Goal: Task Accomplishment & Management: Complete application form

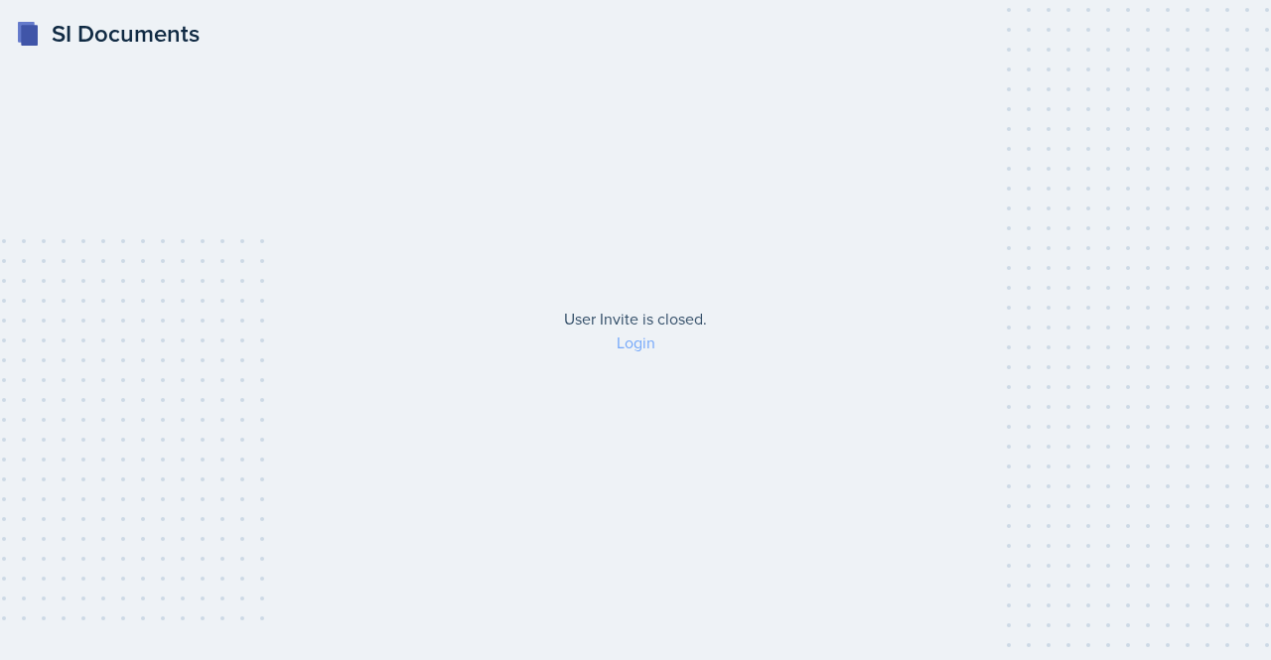
click at [623, 338] on link "Login" at bounding box center [636, 343] width 39 height 22
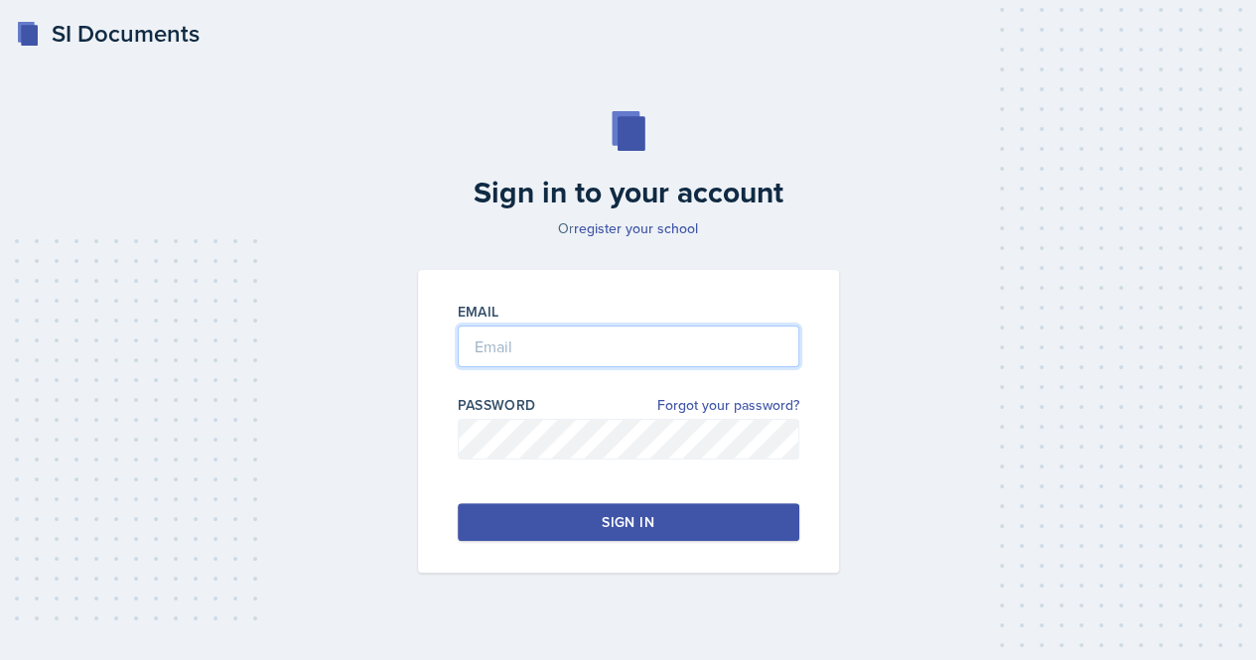
click at [499, 347] on input "email" at bounding box center [629, 347] width 342 height 42
type input "[EMAIL_ADDRESS][DOMAIN_NAME]"
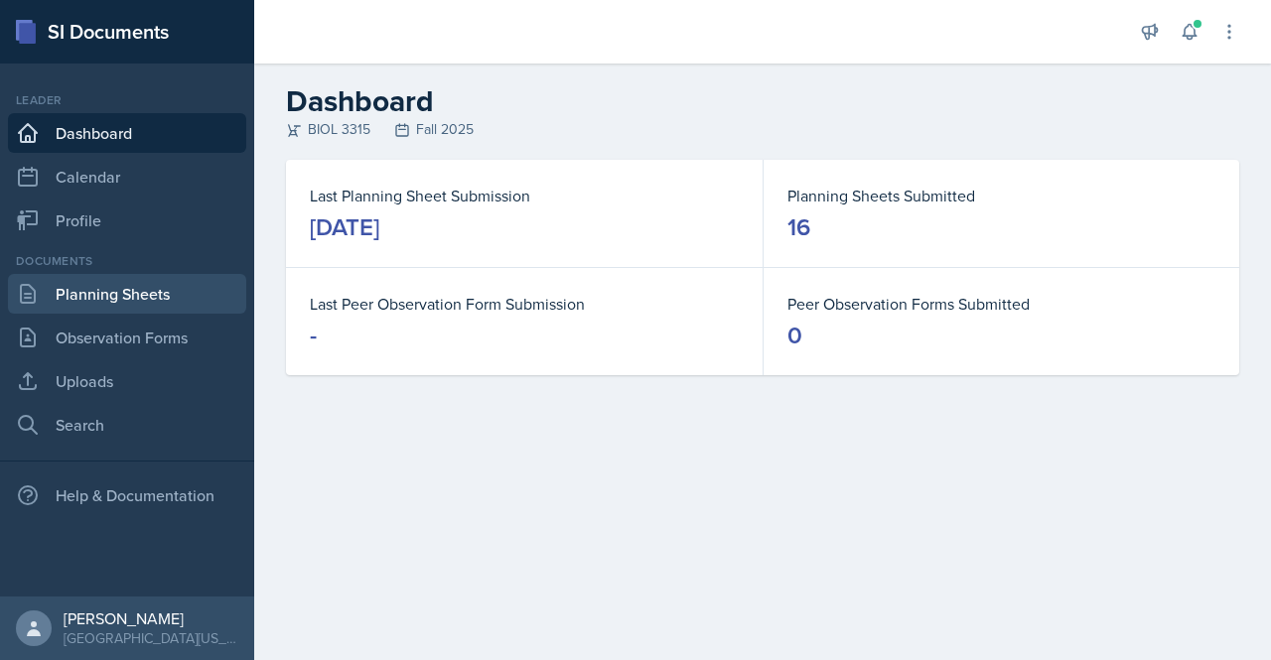
click at [73, 281] on link "Planning Sheets" at bounding box center [127, 294] width 238 height 40
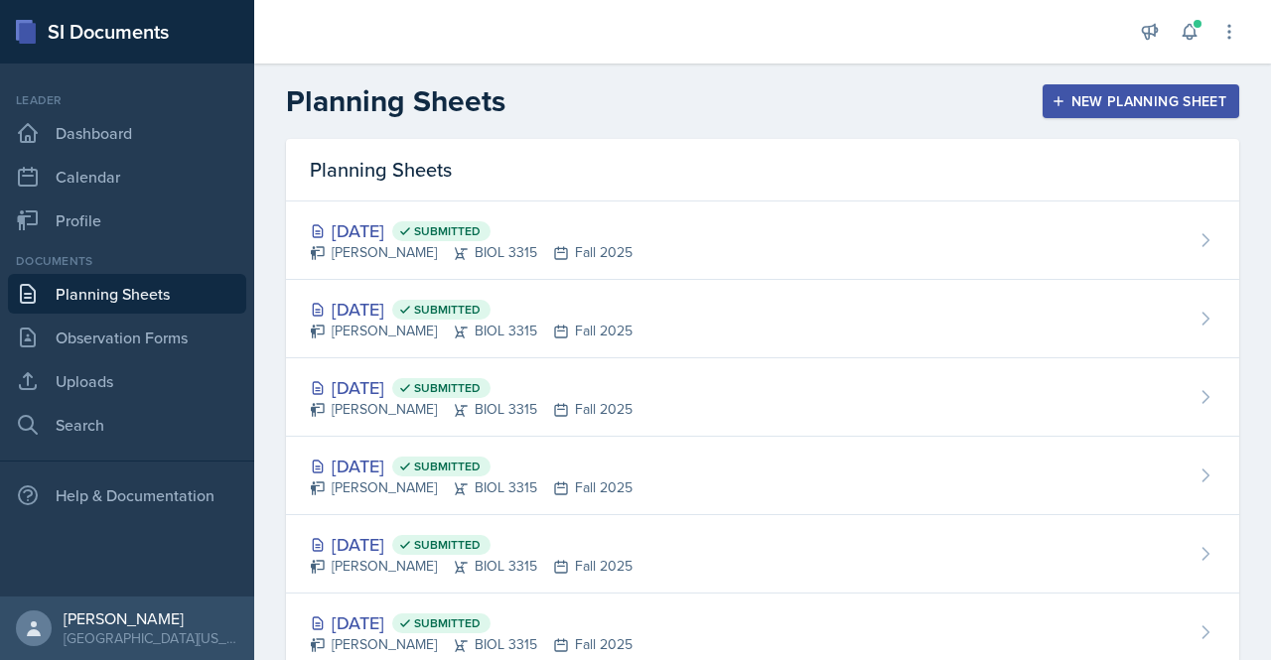
click at [1093, 89] on button "New Planning Sheet" at bounding box center [1141, 101] width 197 height 34
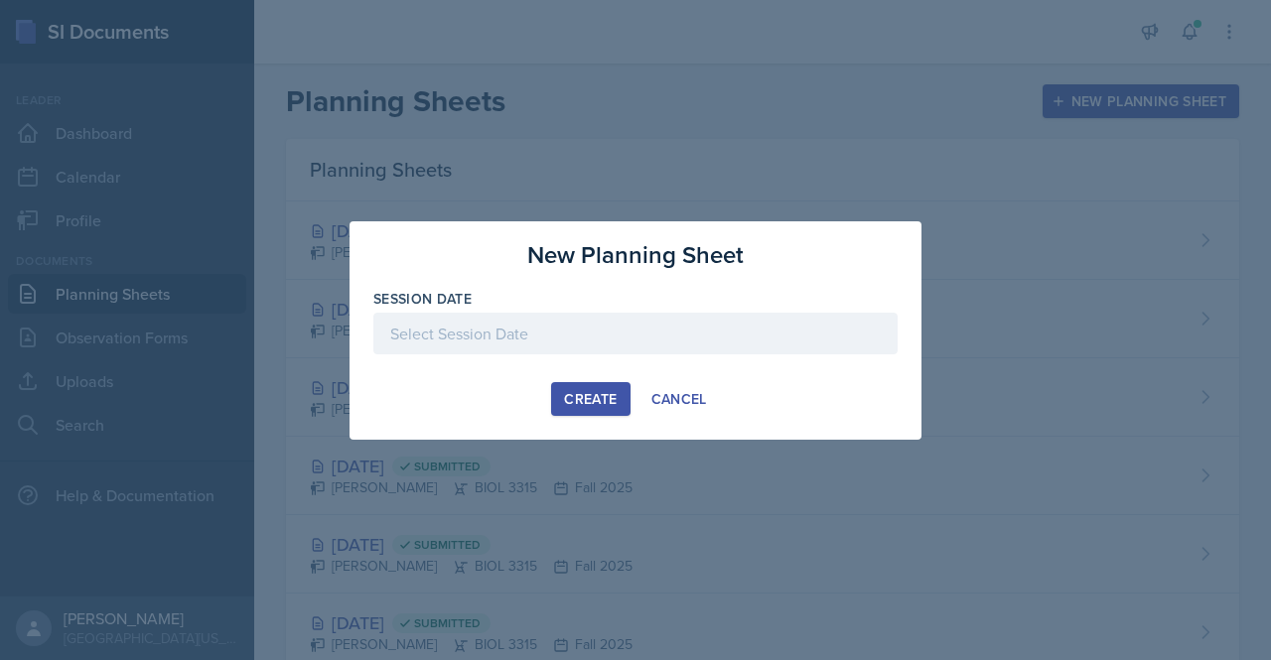
click at [577, 394] on div "Create" at bounding box center [590, 399] width 53 height 16
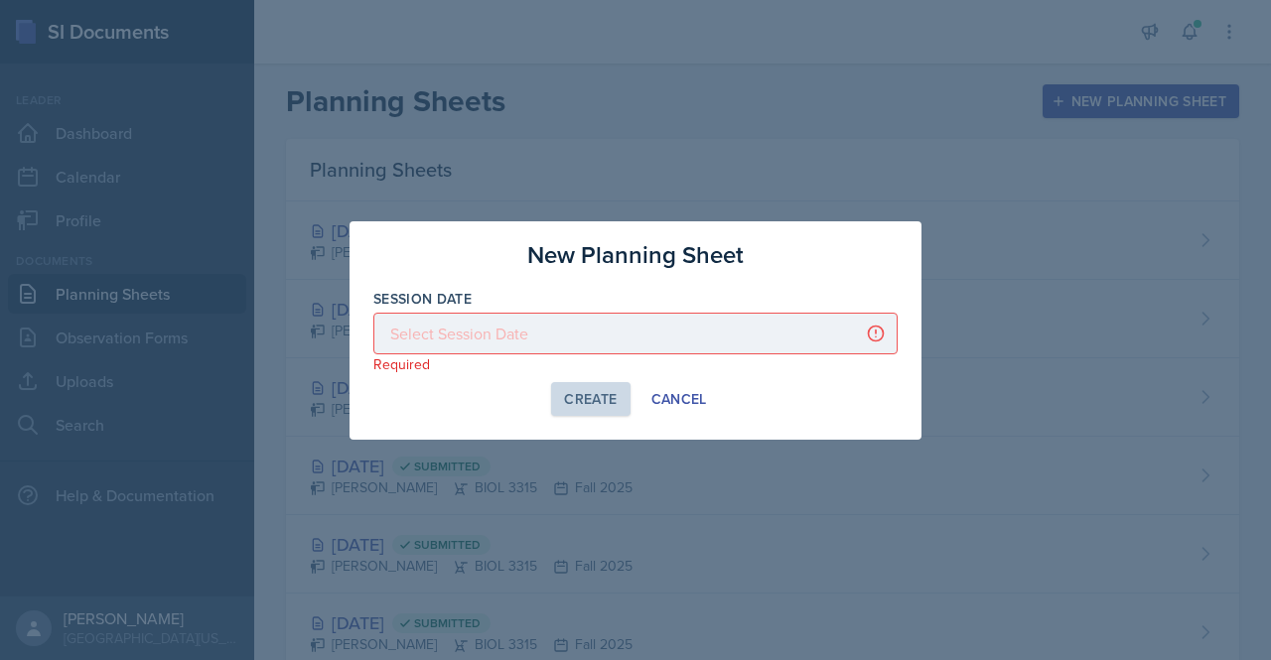
click at [620, 329] on div at bounding box center [635, 334] width 524 height 42
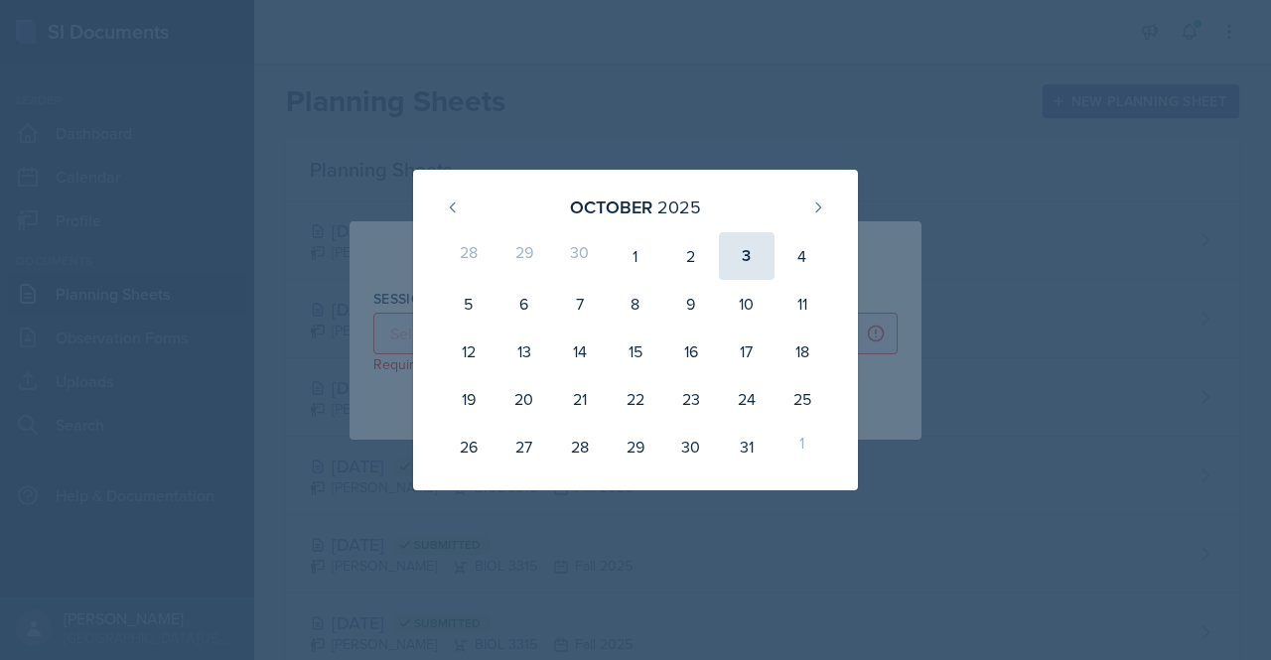
click at [719, 257] on div "3" at bounding box center [747, 256] width 56 height 48
type input "[DATE]"
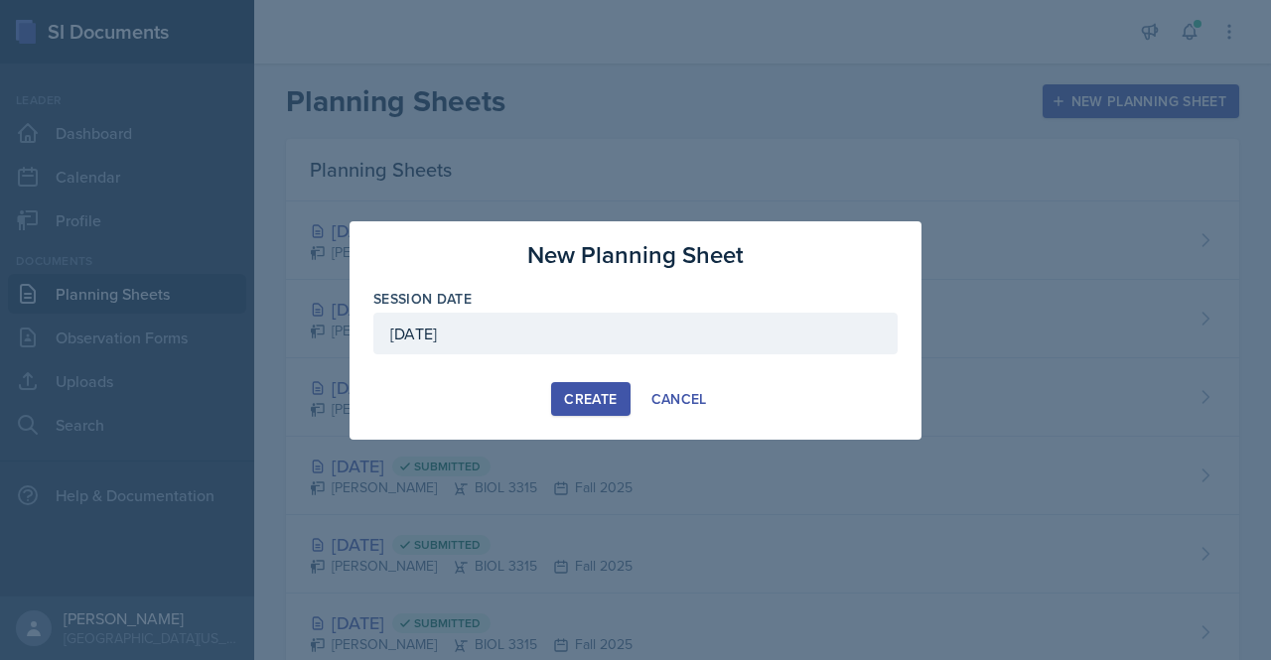
click at [615, 400] on div "Create" at bounding box center [590, 399] width 53 height 16
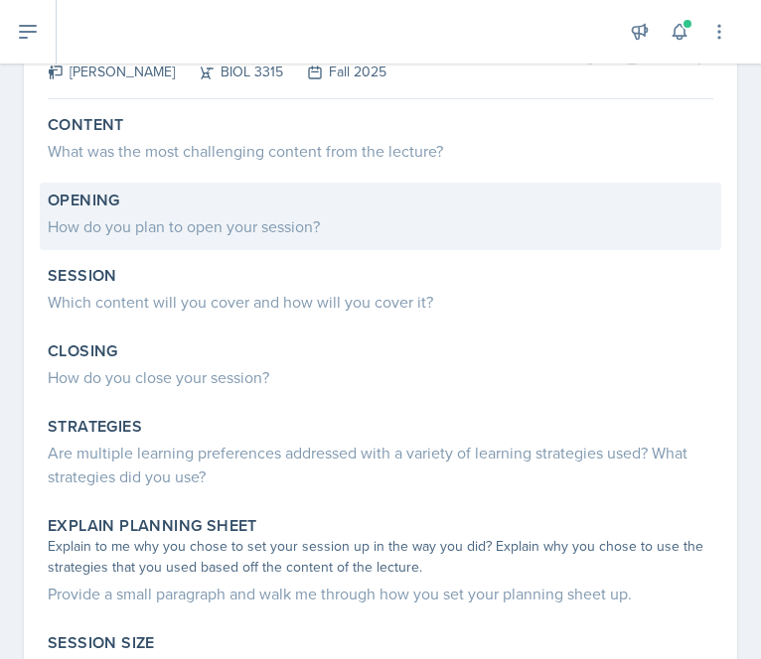
scroll to position [145, 0]
click at [284, 204] on div "Opening" at bounding box center [380, 200] width 665 height 20
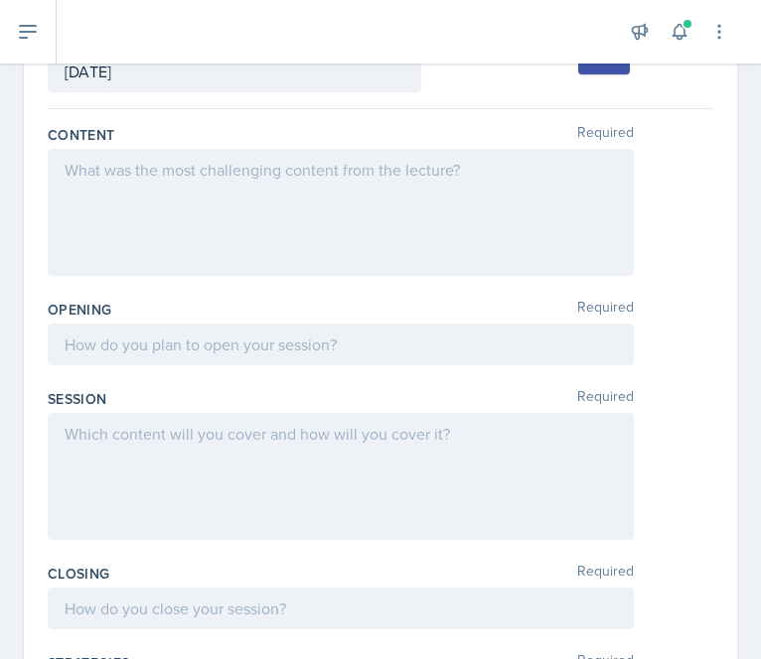
click at [203, 202] on div at bounding box center [341, 212] width 586 height 127
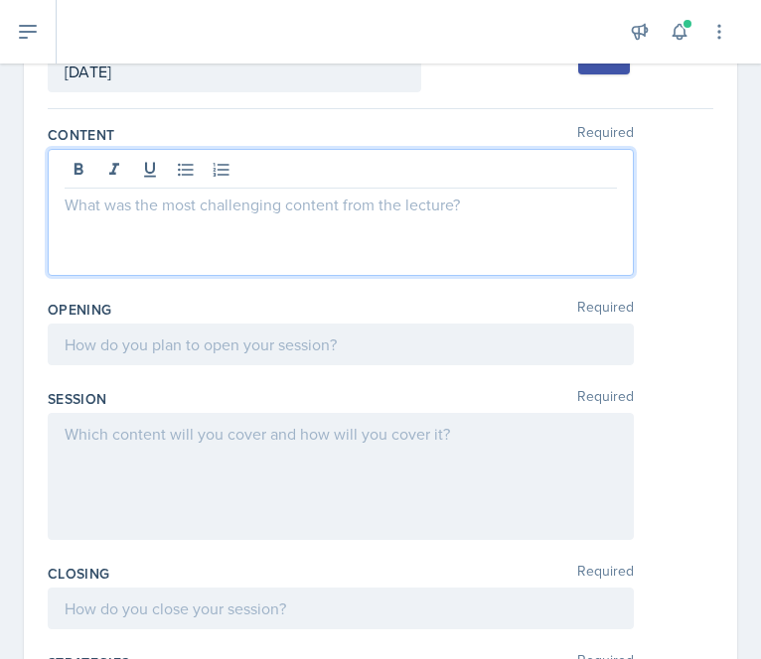
scroll to position [179, 0]
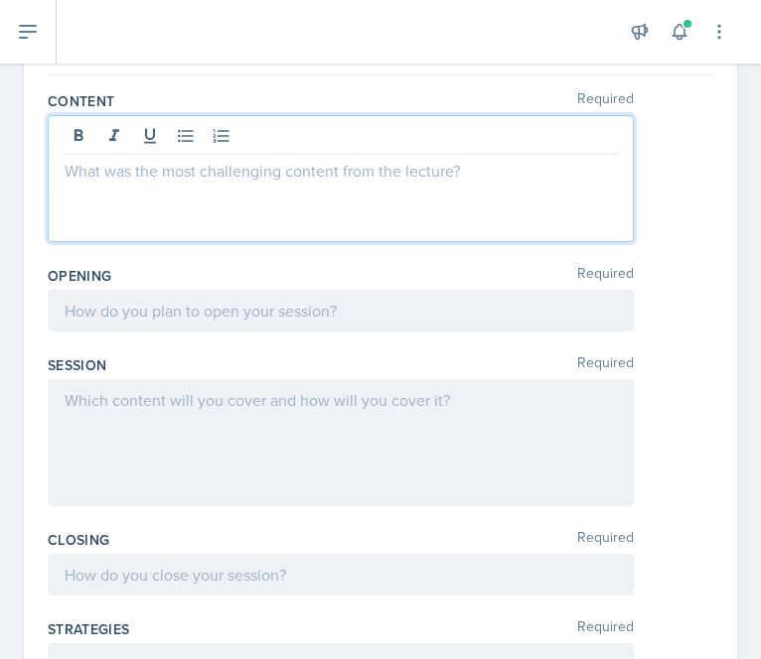
paste div
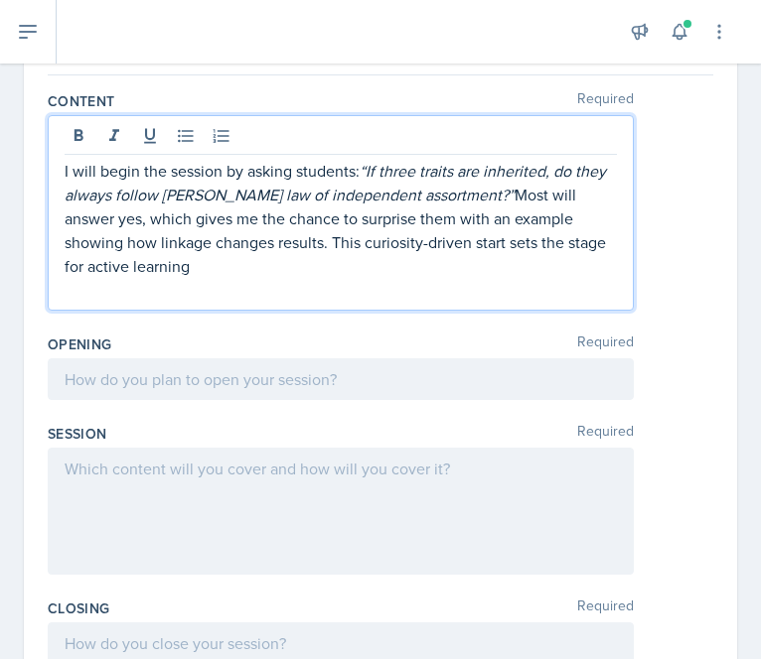
click at [125, 292] on p at bounding box center [341, 290] width 552 height 24
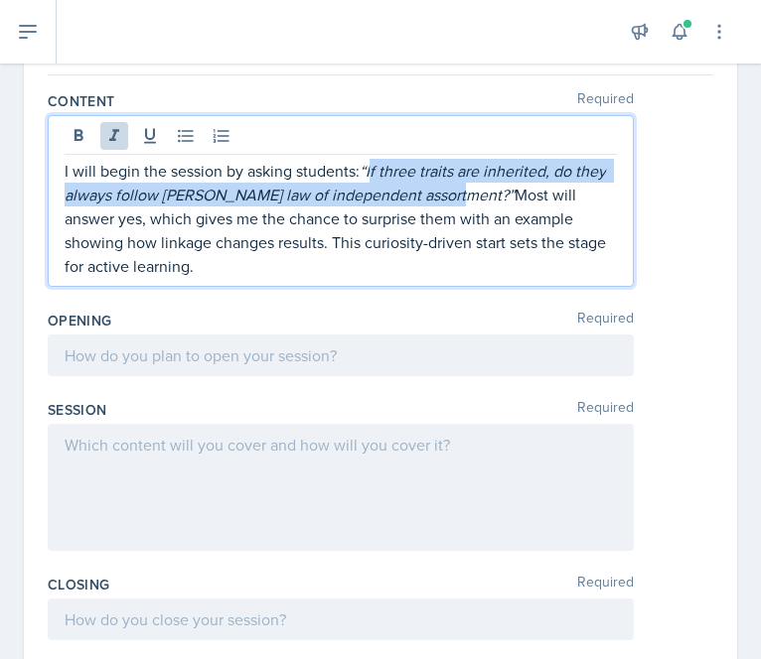
drag, startPoint x: 487, startPoint y: 197, endPoint x: 372, endPoint y: 172, distance: 116.9
click at [372, 172] on em "“If three traits are inherited, do they always follow [PERSON_NAME] law of inde…" at bounding box center [337, 183] width 545 height 46
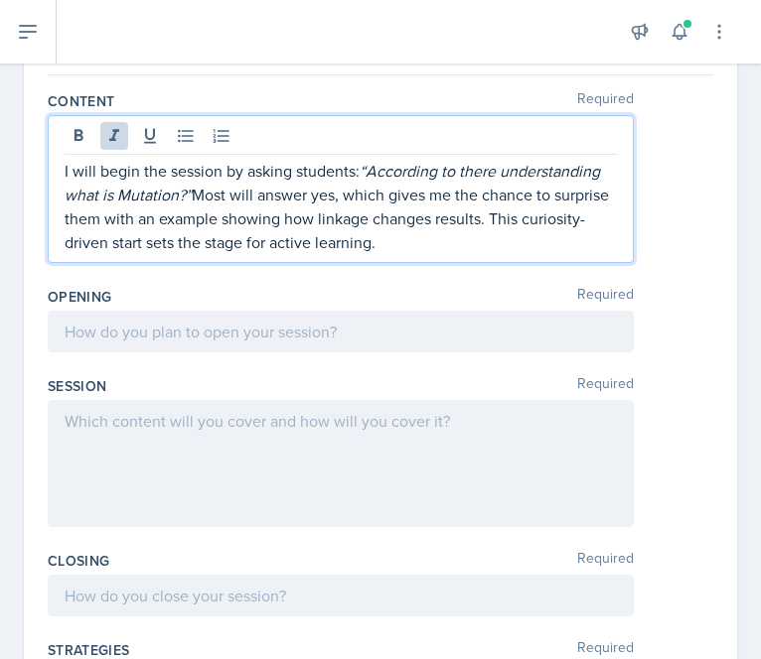
click at [164, 192] on em "“According to there understanding what is Mutation?”" at bounding box center [334, 183] width 539 height 46
drag, startPoint x: 453, startPoint y: 200, endPoint x: 344, endPoint y: 198, distance: 109.3
click at [344, 198] on p "I will begin the session by asking students: “According to there understanding,…" at bounding box center [341, 206] width 552 height 95
drag, startPoint x: 123, startPoint y: 239, endPoint x: 111, endPoint y: 239, distance: 11.9
click at [111, 239] on p "I will begin the session by asking students: “According to there understanding,…" at bounding box center [341, 206] width 552 height 95
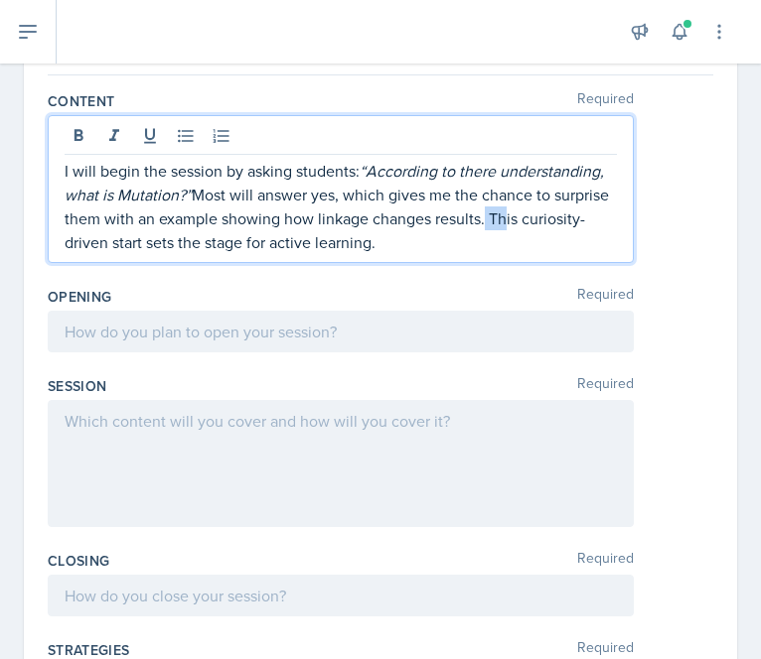
drag, startPoint x: 555, startPoint y: 239, endPoint x: 306, endPoint y: 198, distance: 252.7
click at [306, 198] on p "I will begin the session by asking students: “According to there understanding,…" at bounding box center [341, 206] width 552 height 95
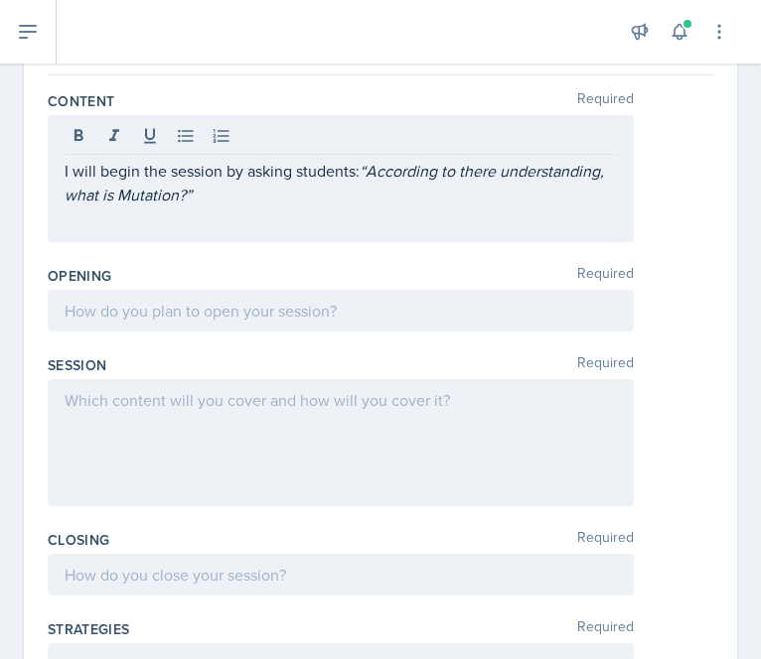
click at [226, 217] on div "I will begin the session by asking students: “According to there understanding,…" at bounding box center [341, 178] width 586 height 127
click at [282, 217] on div "I will begin the session by asking students: “According to there understanding,…" at bounding box center [341, 178] width 586 height 127
drag, startPoint x: 161, startPoint y: 228, endPoint x: 65, endPoint y: 174, distance: 110.7
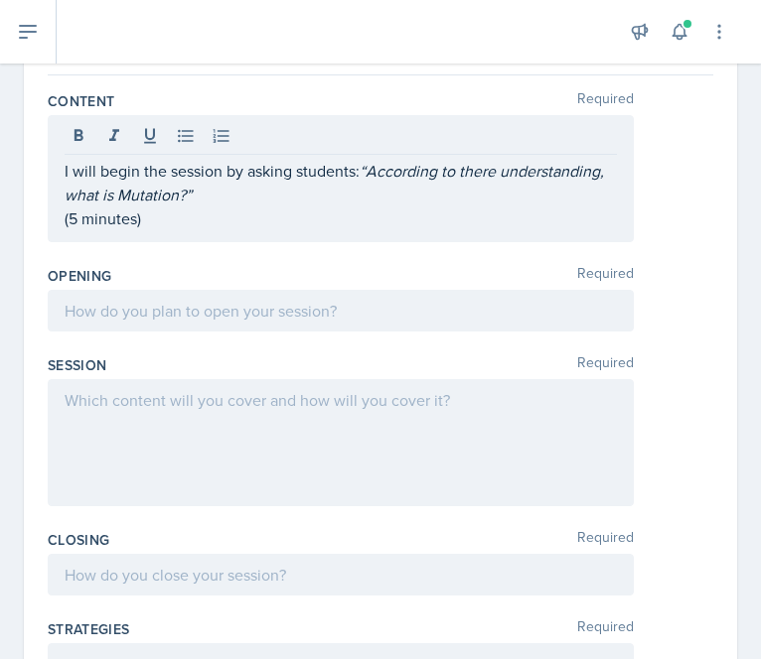
click at [65, 174] on div "I will begin the session by asking students: “According to there understanding,…" at bounding box center [341, 178] width 586 height 127
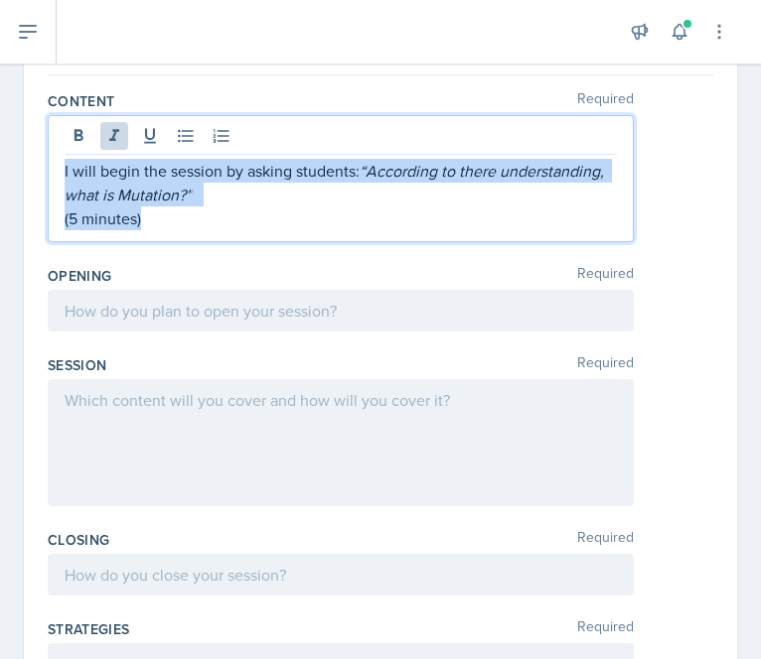
drag, startPoint x: 182, startPoint y: 214, endPoint x: 56, endPoint y: 176, distance: 131.7
click at [56, 176] on div "I will begin the session by asking students: “According to there understanding,…" at bounding box center [341, 178] width 586 height 127
copy div "I will begin the session by asking students: “According to there understanding,…"
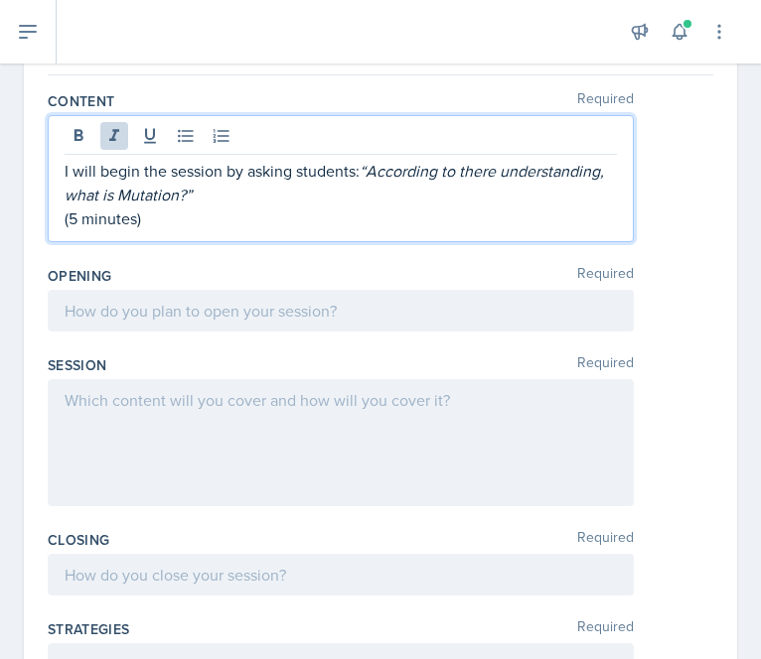
scroll to position [214, 0]
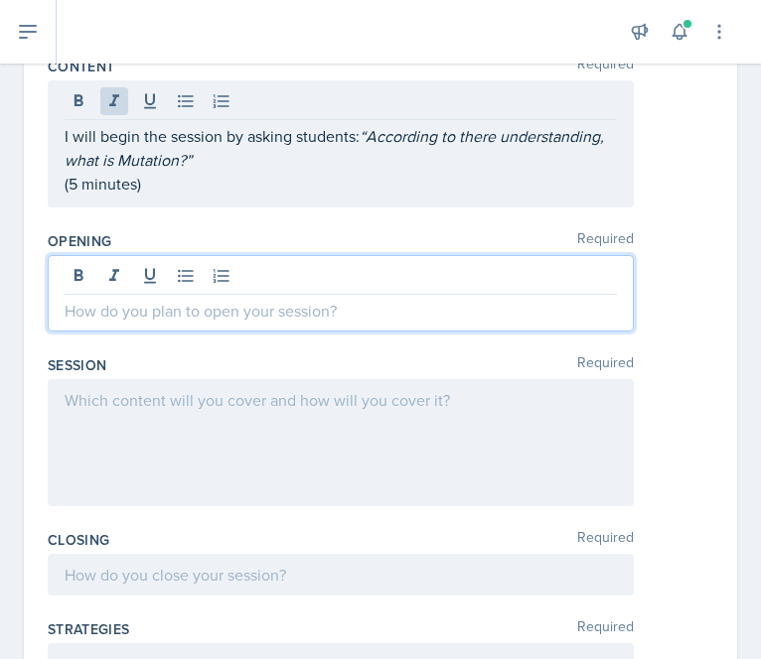
click at [121, 299] on p at bounding box center [341, 311] width 552 height 24
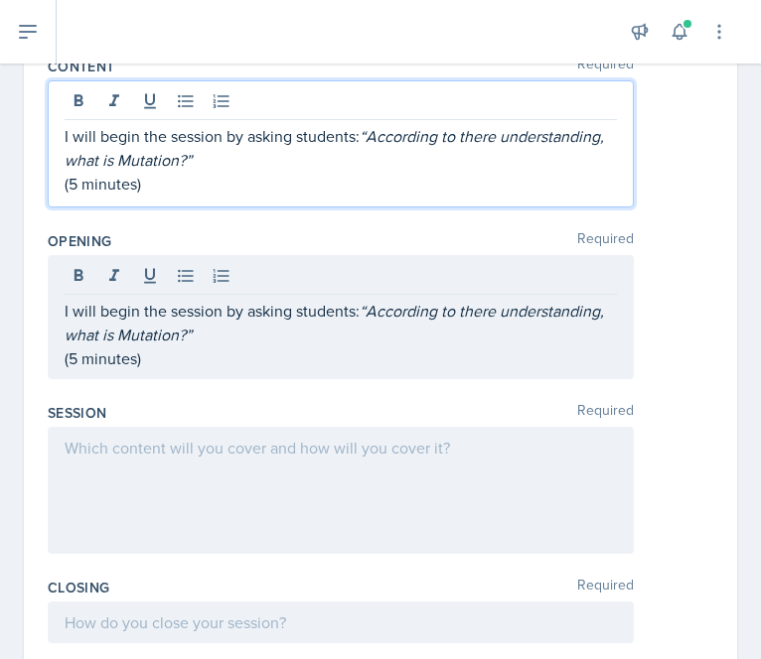
click at [197, 157] on div "I will begin the session by asking students: “According to there understanding,…" at bounding box center [341, 160] width 552 height 72
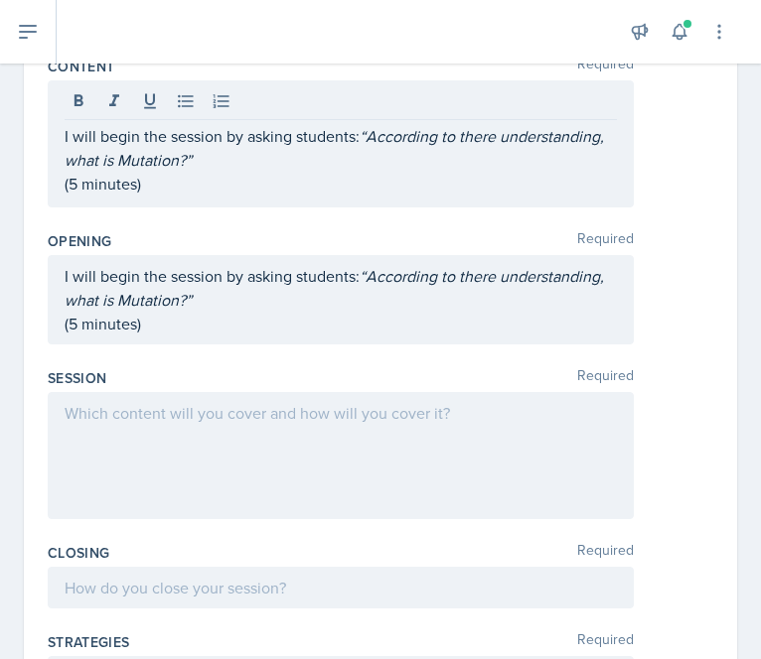
drag, startPoint x: 155, startPoint y: 197, endPoint x: 67, endPoint y: 138, distance: 106.0
click at [67, 138] on div "I will begin the session by asking students: “According to there understanding,…" at bounding box center [341, 143] width 586 height 127
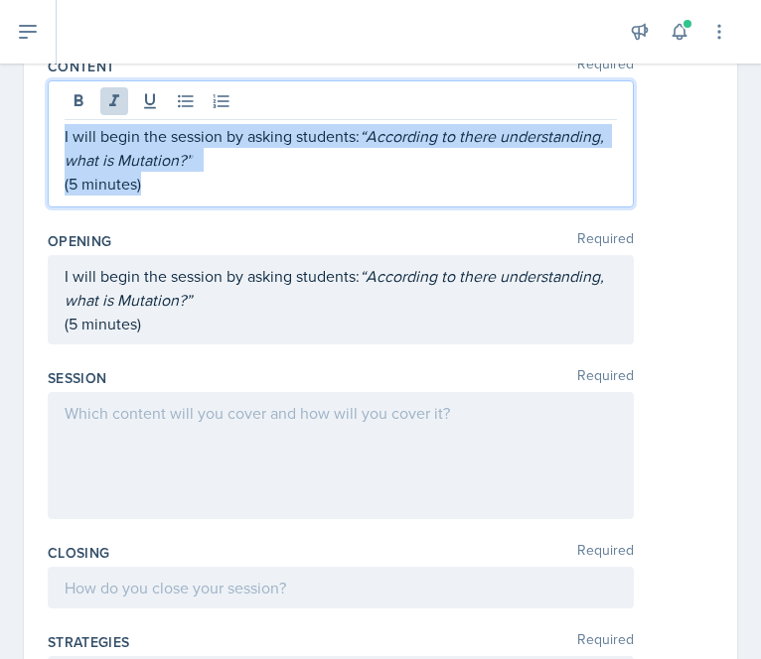
drag, startPoint x: 159, startPoint y: 179, endPoint x: 40, endPoint y: 134, distance: 127.3
click at [40, 134] on div "Date [DATE] [DATE] 28 29 30 1 2 3 4 5 6 7 8 9 10 11 12 13 14 15 16 17 18 19 20 …" at bounding box center [380, 580] width 713 height 1276
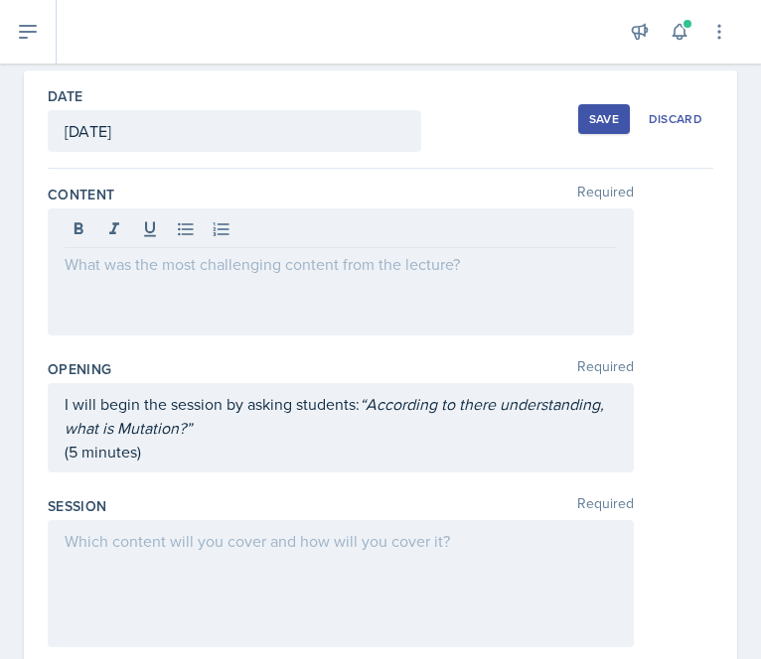
scroll to position [119, 0]
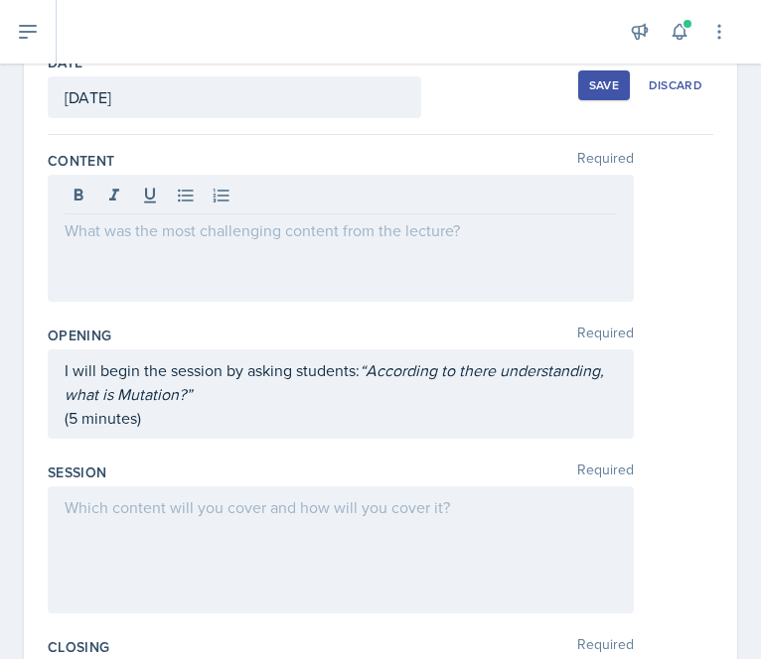
click at [190, 241] on div at bounding box center [341, 238] width 586 height 127
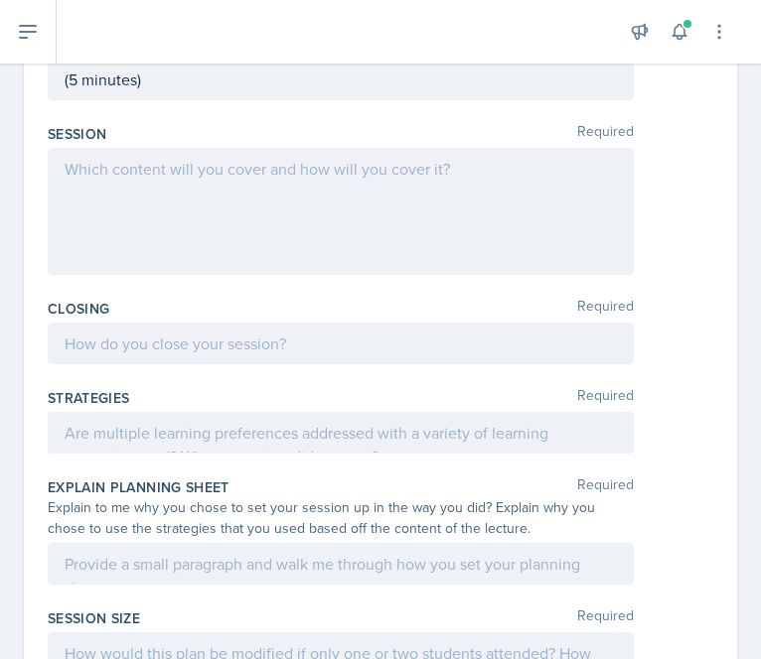
click at [182, 223] on div at bounding box center [341, 211] width 586 height 127
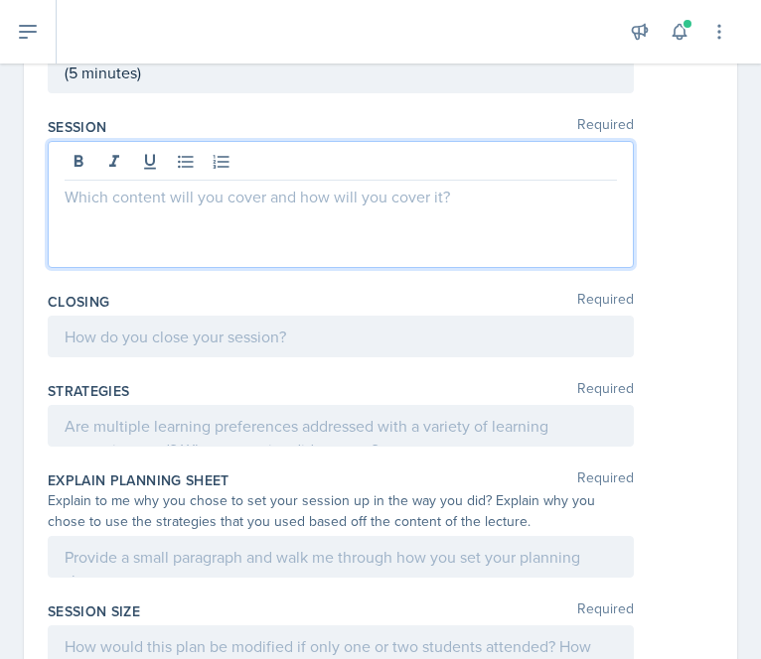
scroll to position [467, 0]
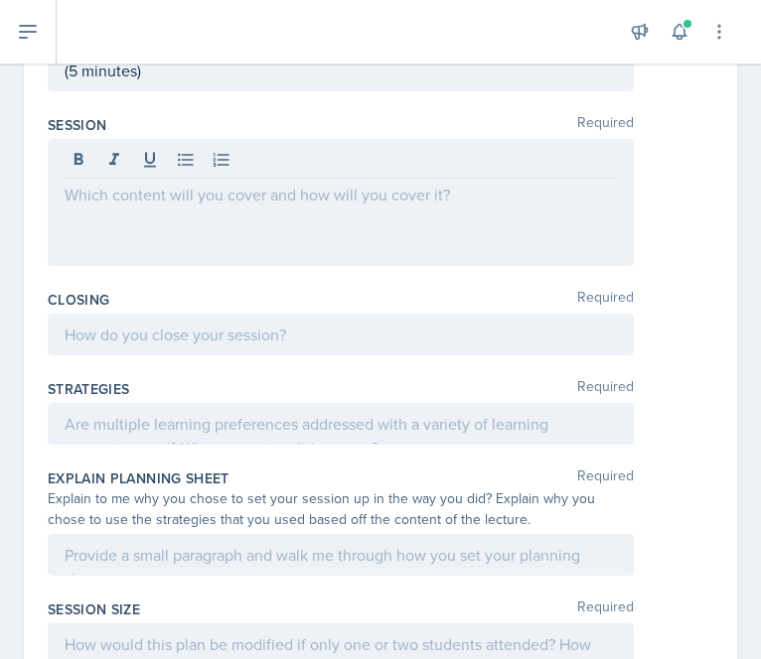
click at [429, 200] on p at bounding box center [341, 195] width 552 height 24
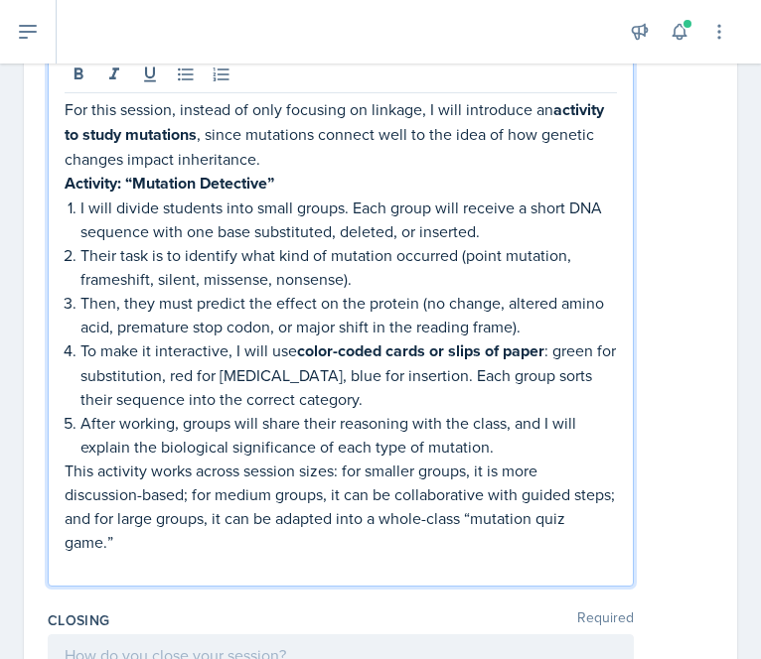
scroll to position [556, 0]
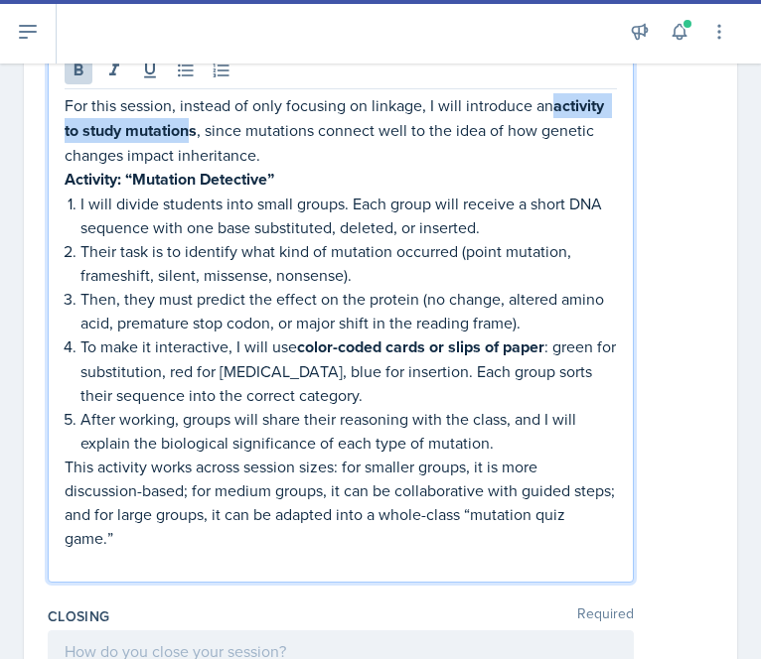
drag, startPoint x: 250, startPoint y: 132, endPoint x: 67, endPoint y: 123, distance: 184.0
click at [67, 123] on strong "activity to study mutations" at bounding box center [336, 118] width 543 height 48
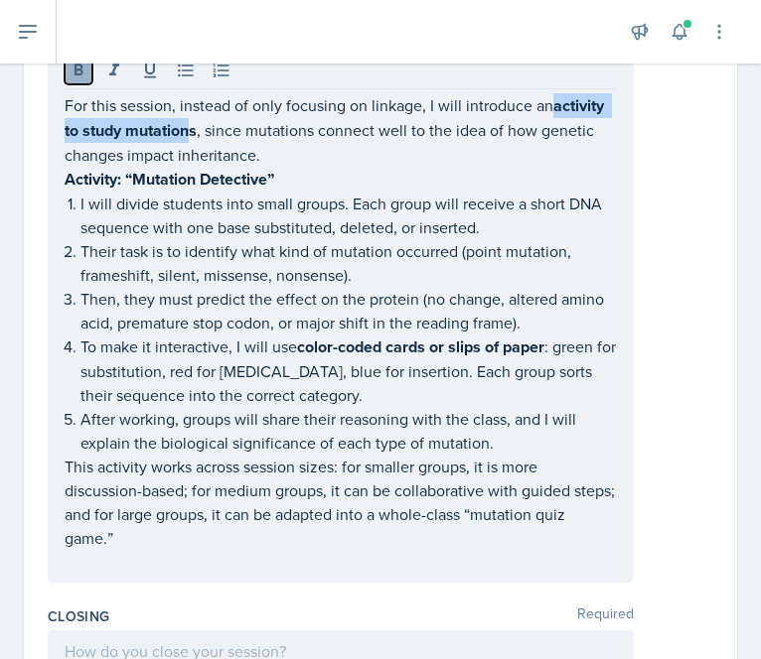
click at [79, 73] on icon at bounding box center [79, 71] width 20 height 20
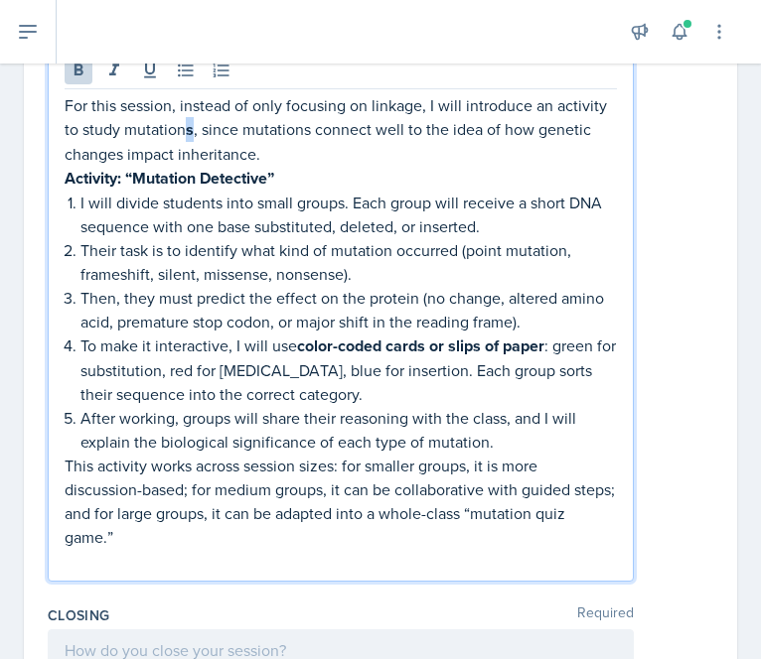
click at [232, 131] on p "For this session, instead of only focusing on linkage, I will introduce an acti…" at bounding box center [341, 129] width 552 height 72
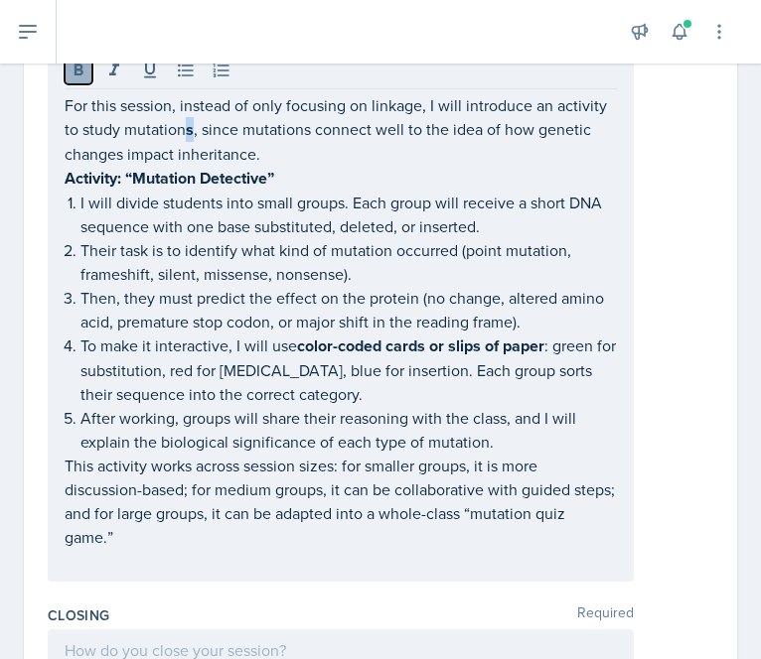
click at [88, 73] on button at bounding box center [79, 71] width 28 height 28
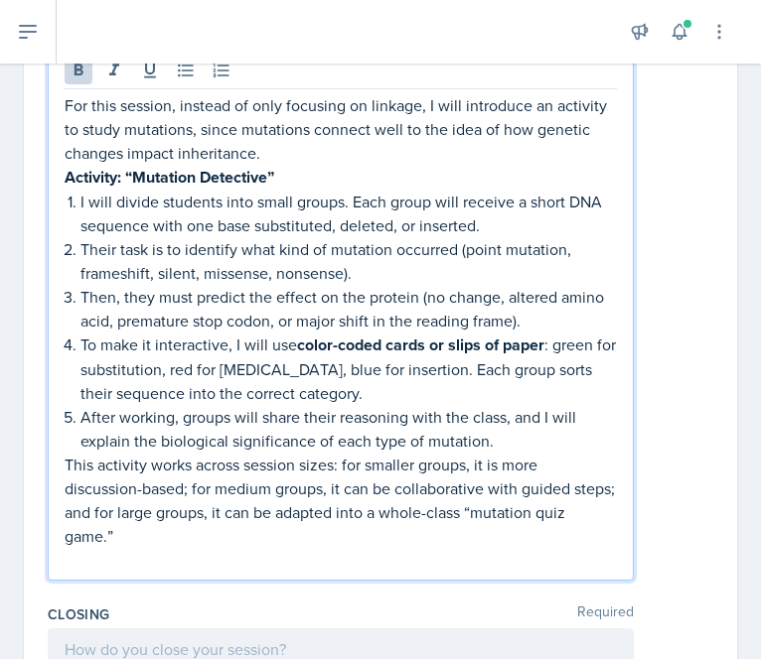
click at [335, 167] on p "Activity: “Mutation Detective”" at bounding box center [341, 177] width 552 height 25
drag, startPoint x: 290, startPoint y: 176, endPoint x: 60, endPoint y: 184, distance: 230.5
click at [60, 184] on div "For this session, instead of only focusing on linkage, I will introduce an acti…" at bounding box center [341, 315] width 586 height 531
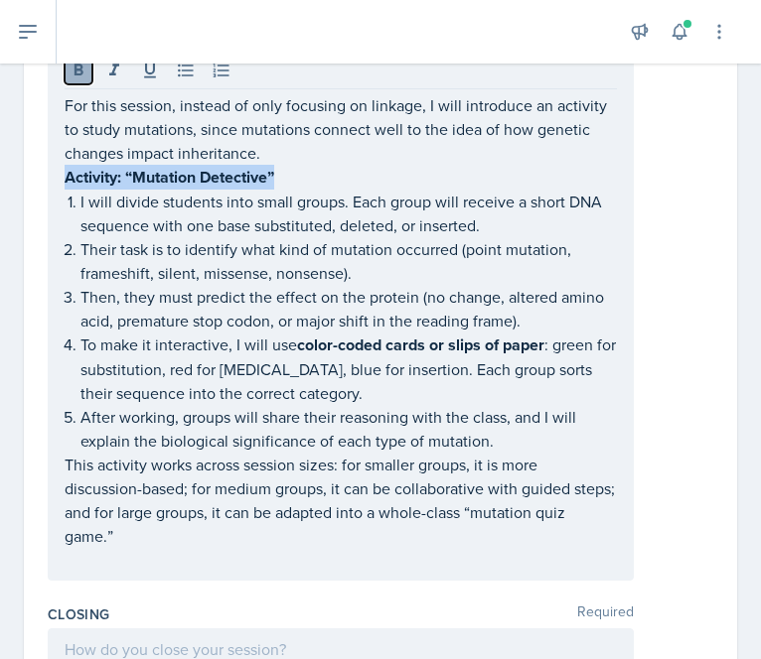
click at [77, 74] on icon at bounding box center [79, 71] width 20 height 20
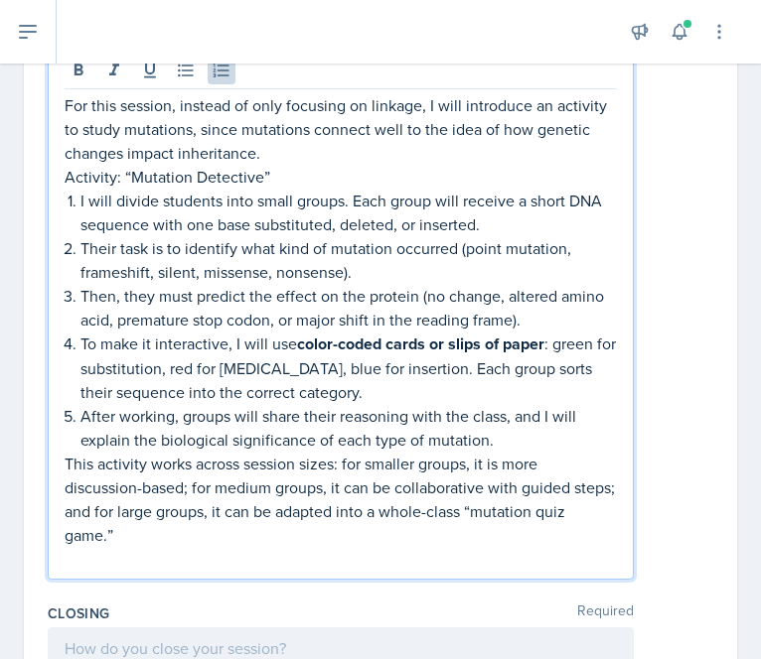
click at [217, 249] on p "Their task is to identify what kind of mutation occurred (point mutation, frame…" at bounding box center [348, 260] width 536 height 48
drag, startPoint x: 264, startPoint y: 175, endPoint x: 61, endPoint y: 174, distance: 203.6
click at [61, 174] on div "For this session, instead of only focusing on linkage, I will introduce an acti…" at bounding box center [341, 315] width 586 height 530
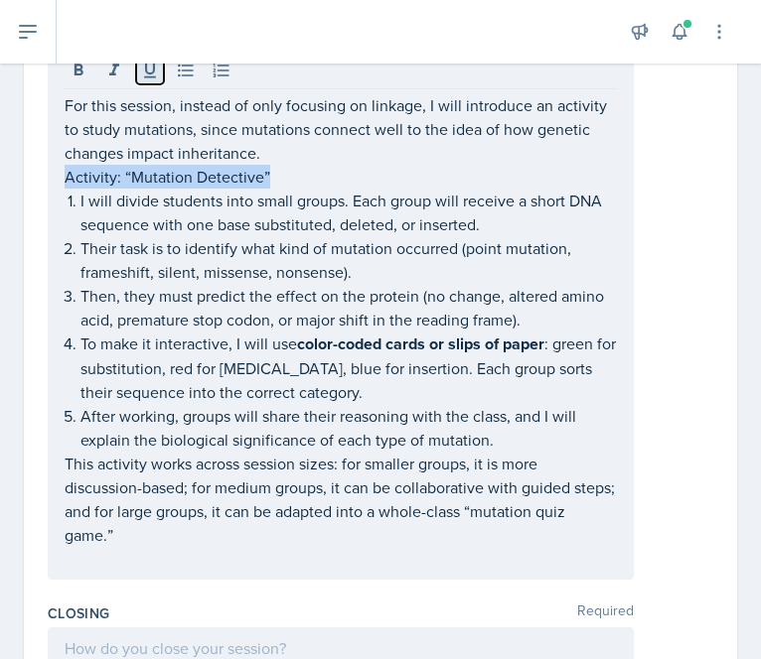
click at [154, 72] on icon at bounding box center [150, 71] width 20 height 20
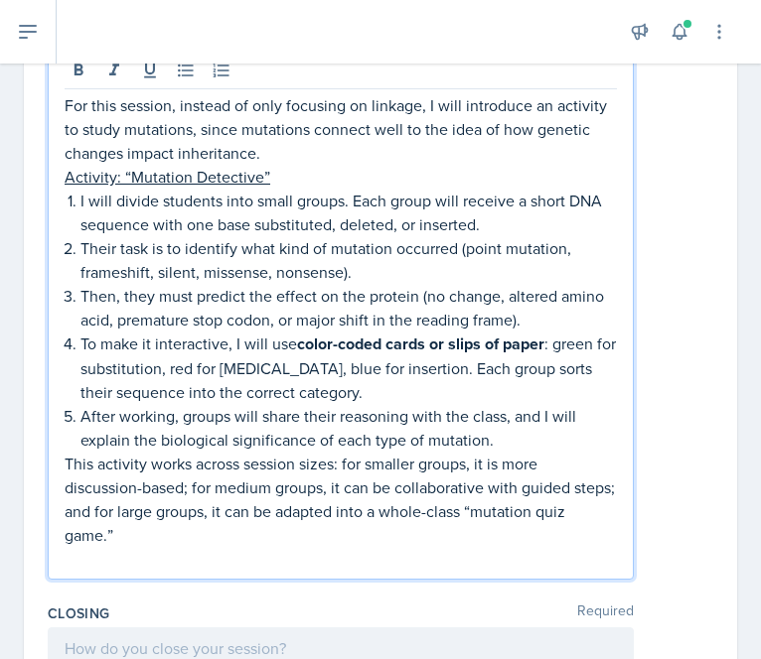
click at [380, 134] on p "For this session, instead of only focusing on linkage, I will introduce an acti…" at bounding box center [341, 129] width 552 height 72
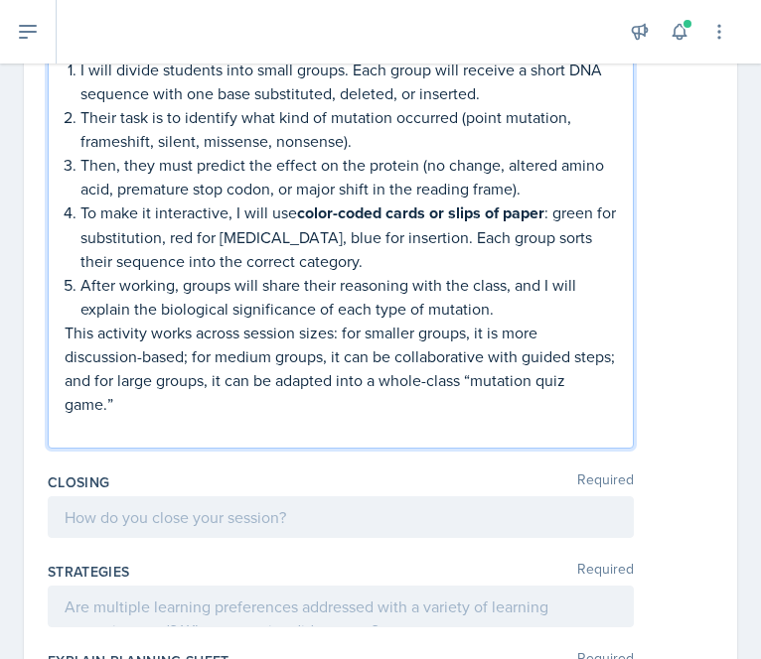
scroll to position [689, 0]
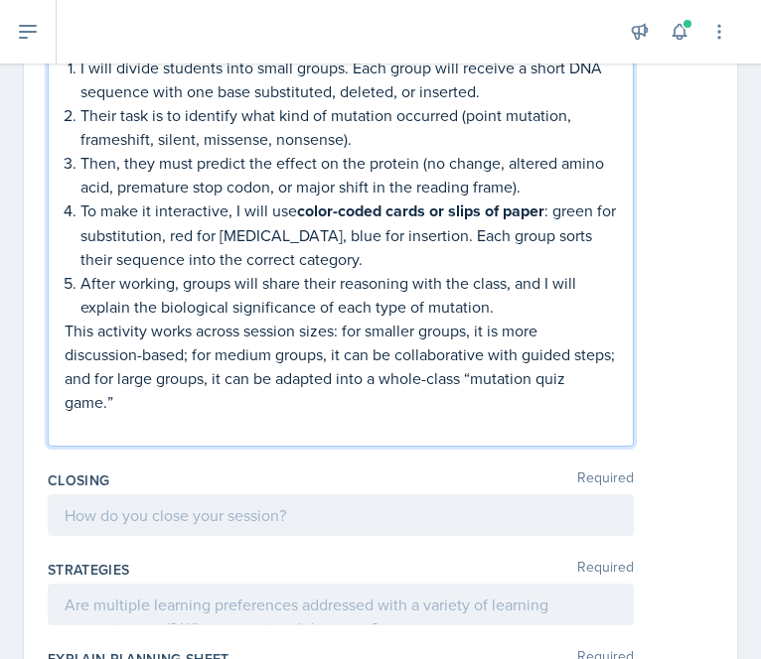
click at [153, 111] on p "Their task is to identify what kind of mutation occurred (point mutation, frame…" at bounding box center [348, 127] width 536 height 48
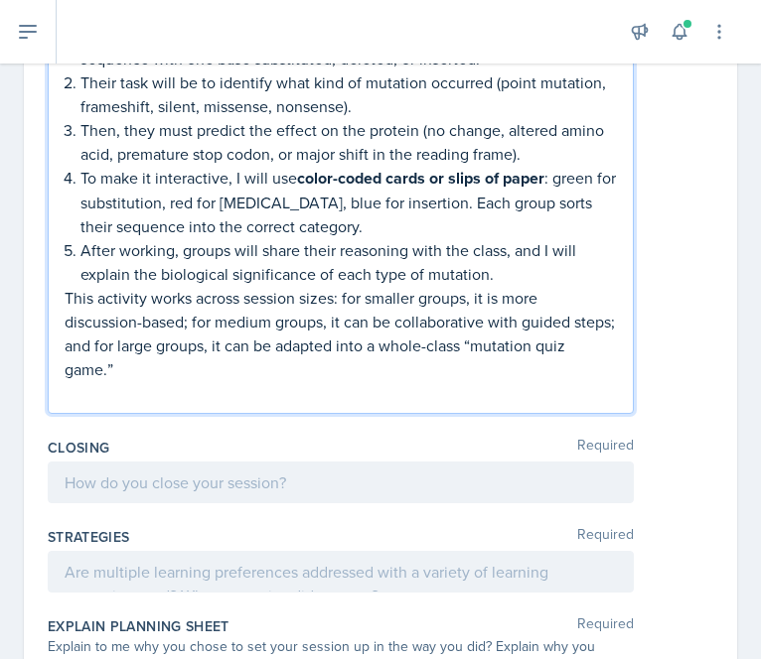
scroll to position [723, 0]
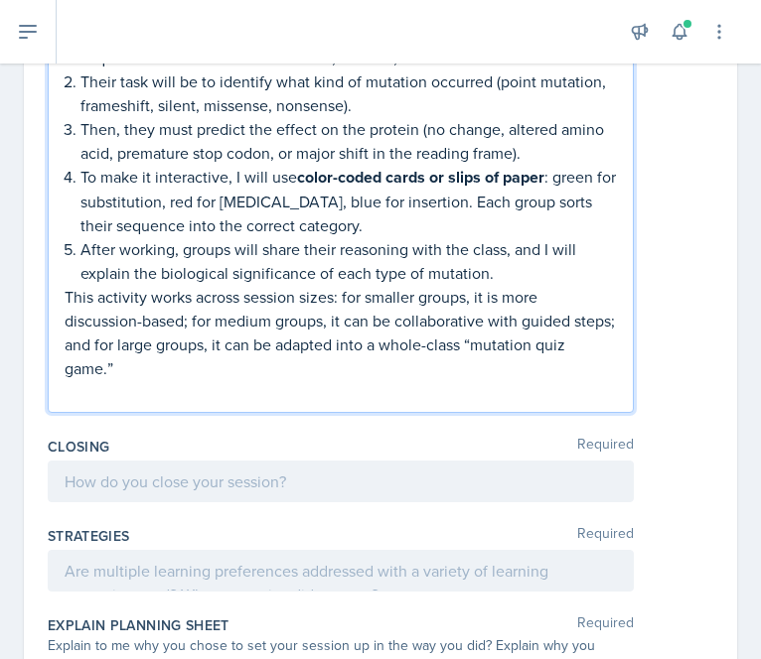
click at [153, 134] on p "Then, they must predict the effect on the protein (no change, altered amino aci…" at bounding box center [348, 141] width 536 height 48
click at [322, 129] on p "Then, they will predict the effect on the protein (no change, altered amino aci…" at bounding box center [348, 141] width 536 height 48
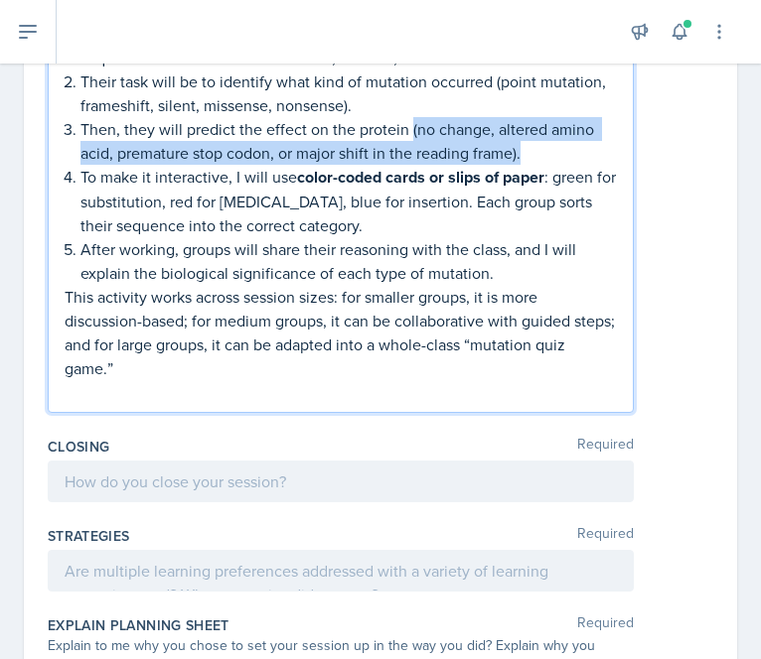
drag, startPoint x: 541, startPoint y: 153, endPoint x: 409, endPoint y: 128, distance: 134.4
click at [409, 128] on p "Then, they will predict the effect on the protein (no change, altered amino aci…" at bounding box center [348, 141] width 536 height 48
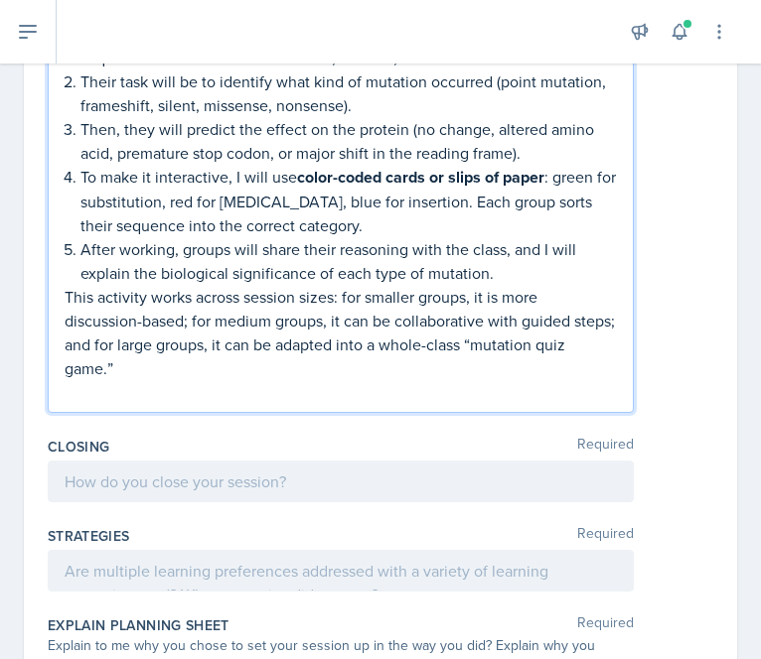
click at [328, 204] on p "To make it interactive, I will use color-coded cards or slips of paper : green …" at bounding box center [348, 201] width 536 height 72
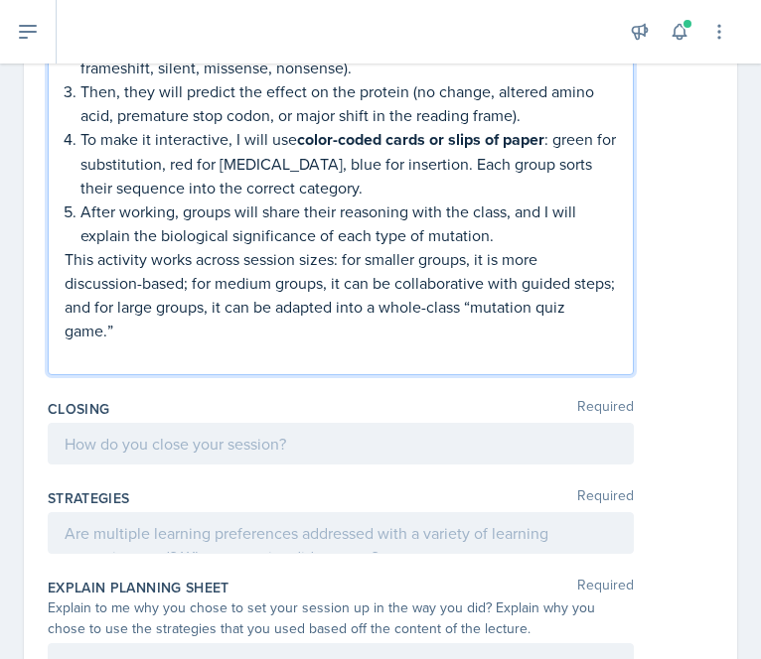
scroll to position [777, 0]
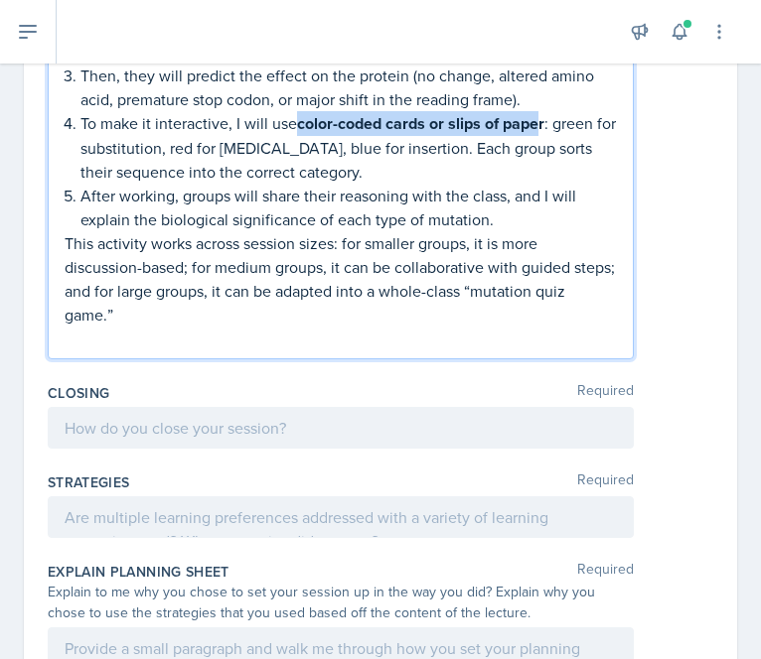
drag, startPoint x: 300, startPoint y: 124, endPoint x: 536, endPoint y: 116, distance: 236.5
click at [536, 116] on strong "color-coded cards or slips of paper" at bounding box center [420, 123] width 247 height 23
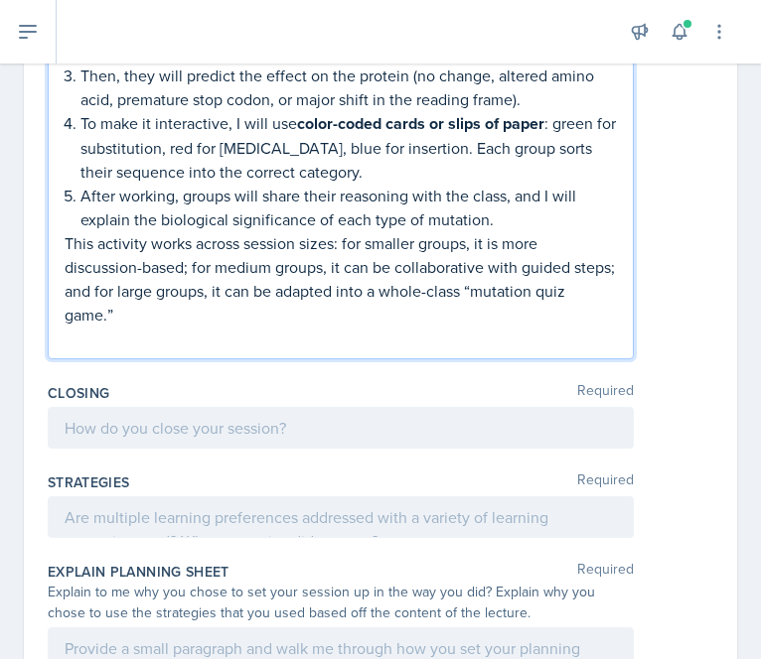
click at [309, 184] on p "After working, groups will share their reasoning with the class, and I will exp…" at bounding box center [348, 208] width 536 height 48
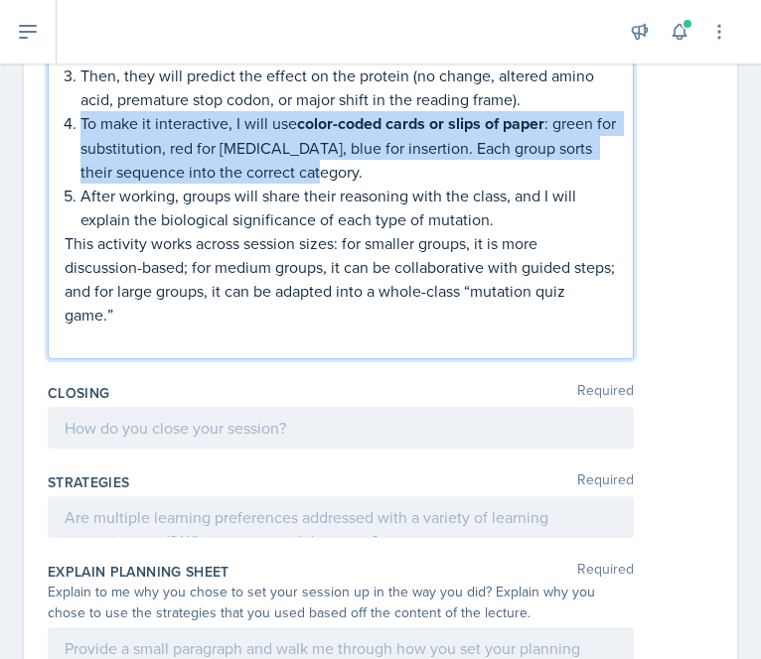
drag, startPoint x: 337, startPoint y: 172, endPoint x: 83, endPoint y: 124, distance: 257.7
click at [83, 124] on p "To make it interactive, I will use color-coded cards or slips of paper : green …" at bounding box center [348, 147] width 536 height 72
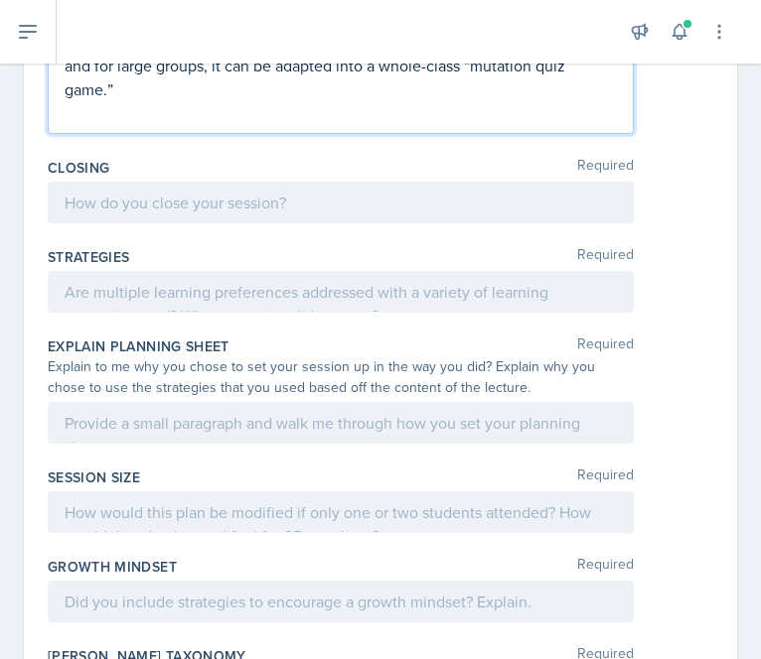
scroll to position [951, 0]
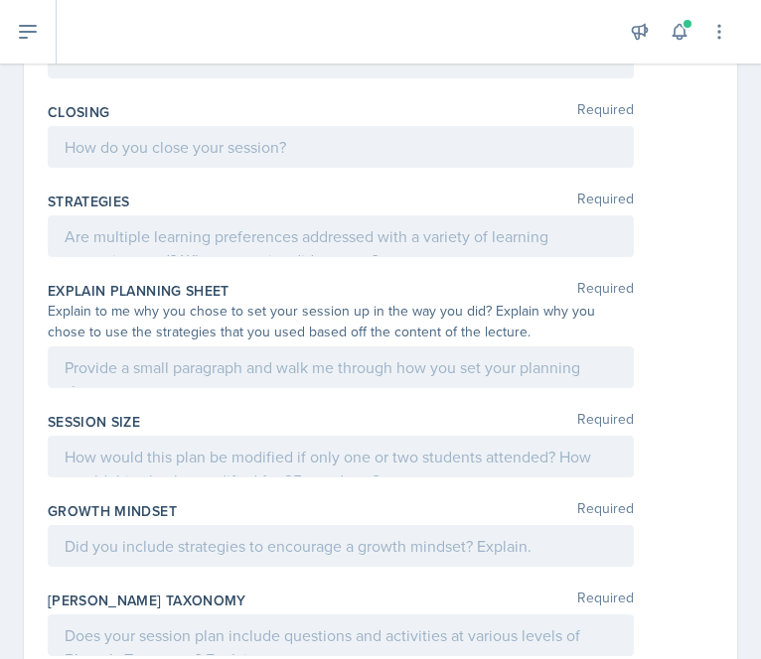
click at [255, 159] on p at bounding box center [341, 147] width 552 height 24
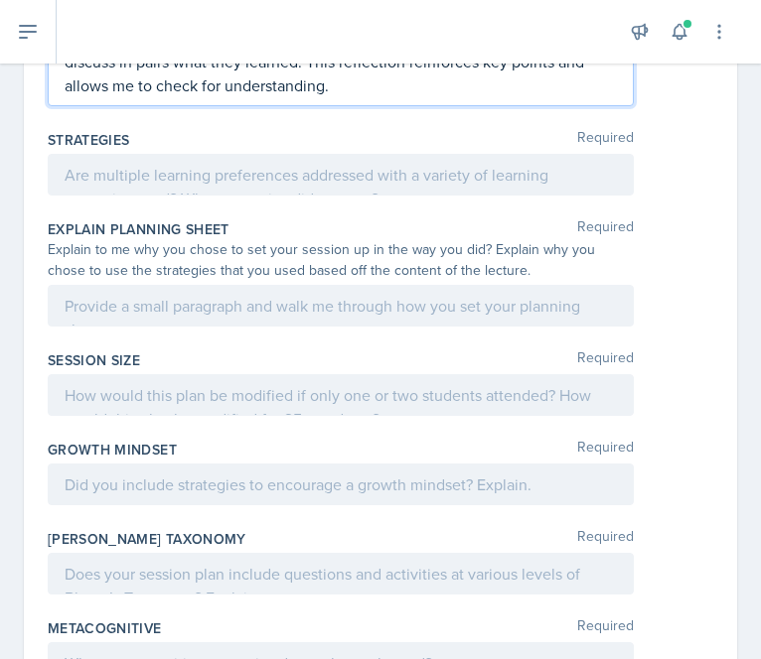
scroll to position [1012, 0]
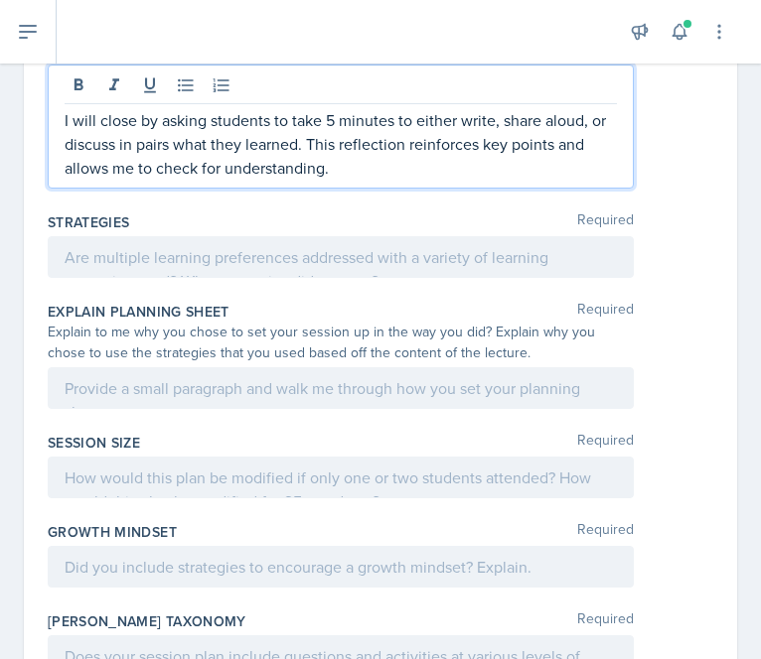
click at [318, 136] on p "I will close by asking students to take 5 minutes to either write, share aloud,…" at bounding box center [341, 144] width 552 height 72
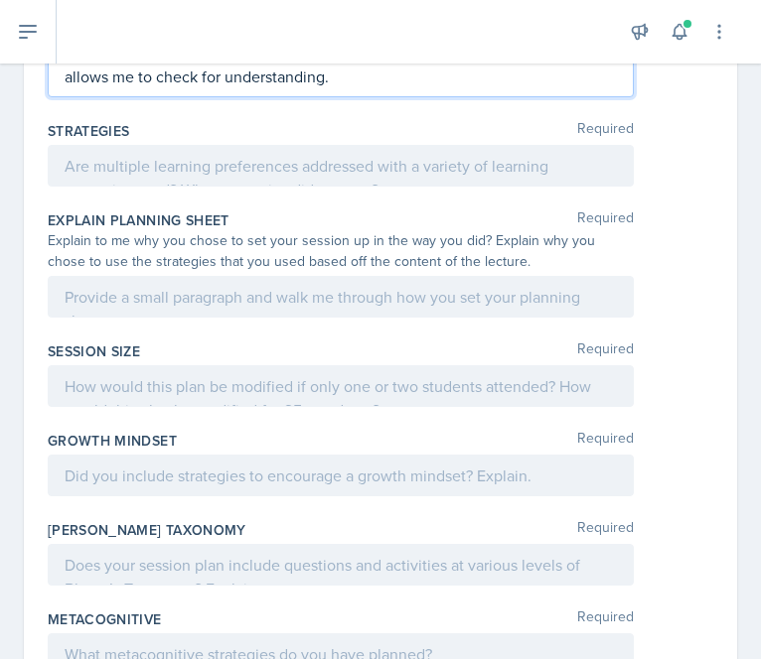
scroll to position [1105, 0]
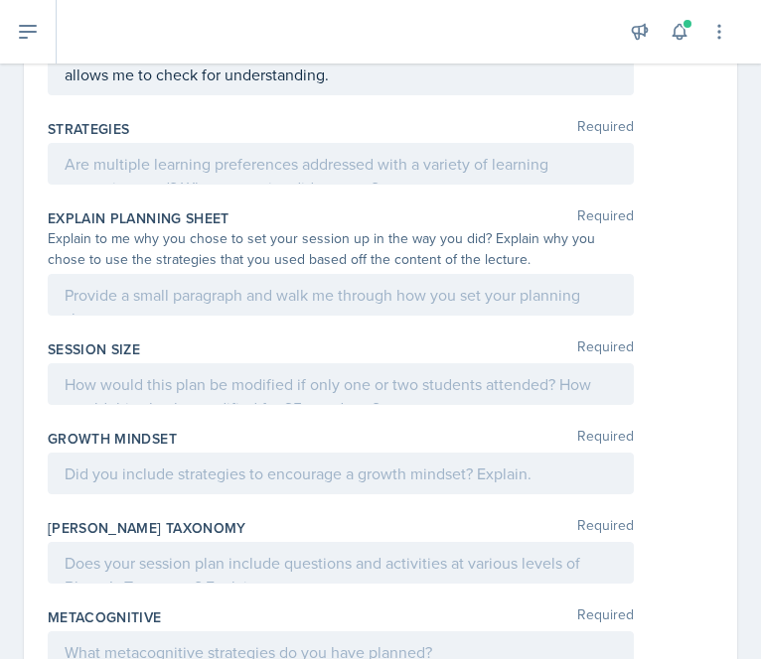
click at [236, 179] on div at bounding box center [341, 164] width 586 height 42
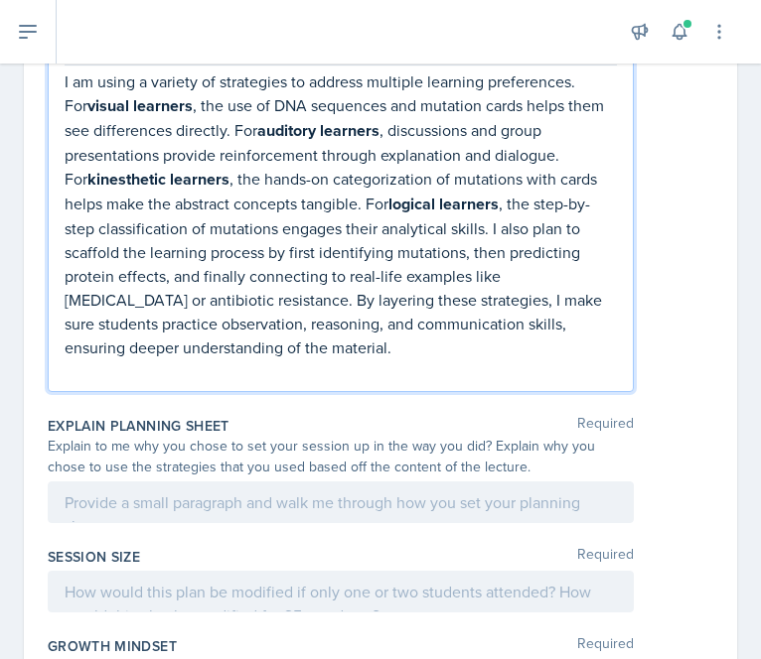
scroll to position [1189, 0]
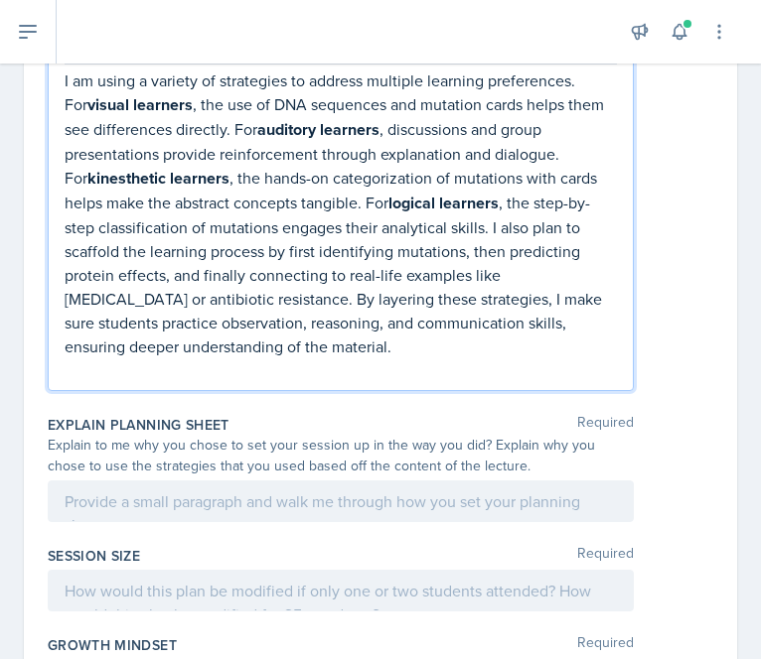
click at [121, 369] on p at bounding box center [341, 371] width 552 height 24
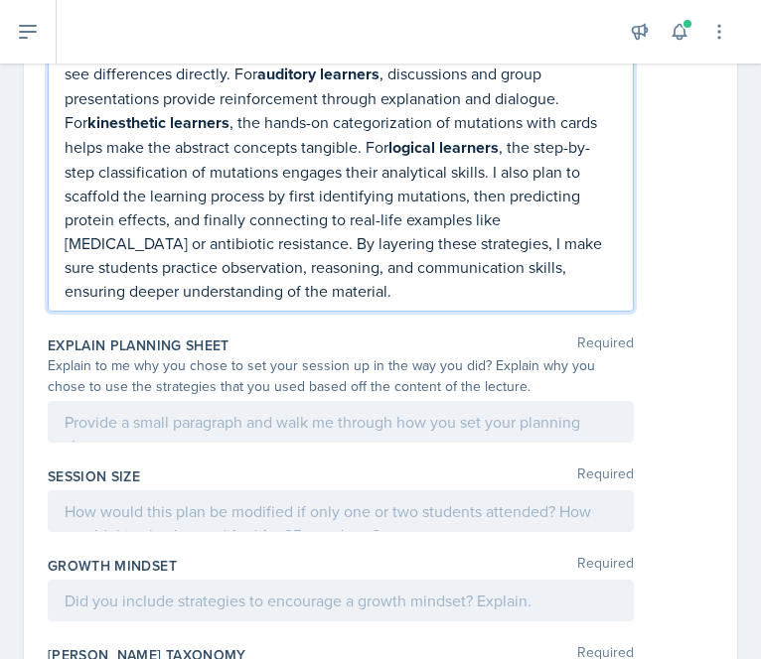
scroll to position [1252, 0]
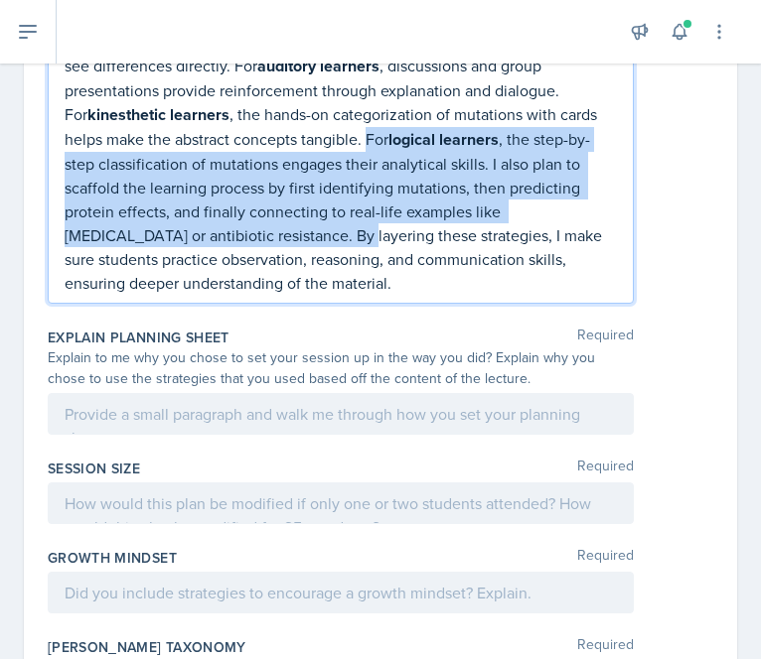
drag, startPoint x: 363, startPoint y: 134, endPoint x: 300, endPoint y: 224, distance: 110.5
click at [300, 224] on p "I am using a variety of strategies to address multiple learning preferences. Fo…" at bounding box center [341, 150] width 552 height 290
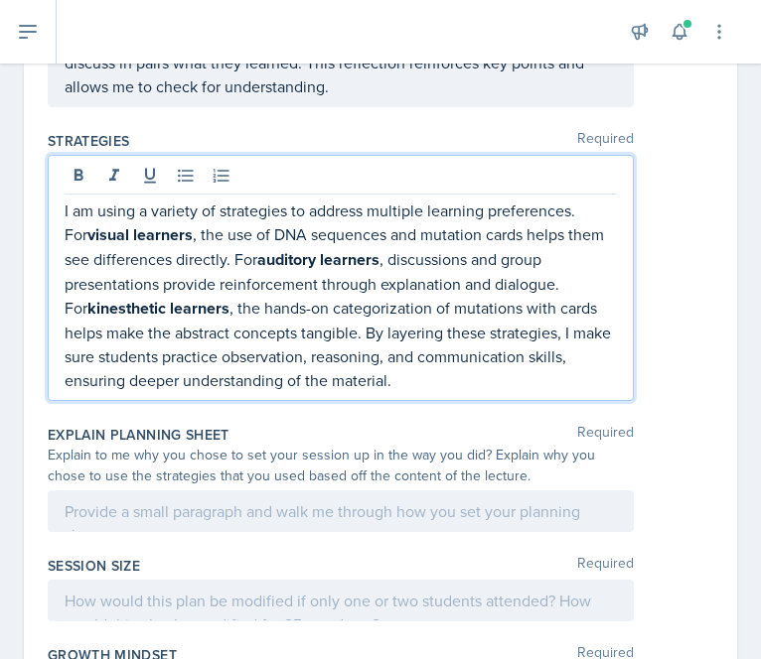
scroll to position [1034, 0]
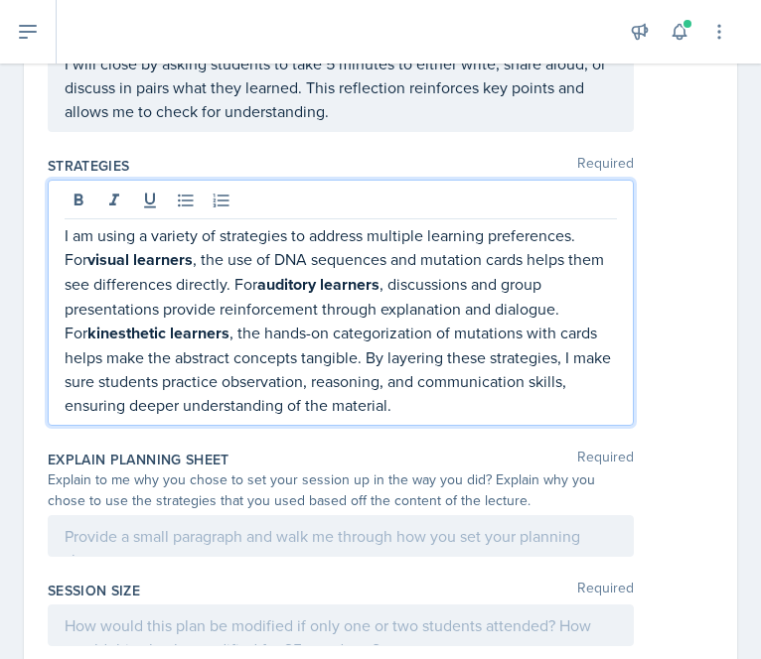
click at [262, 355] on p "I am using a variety of strategies to address multiple learning preferences. Fo…" at bounding box center [341, 320] width 552 height 194
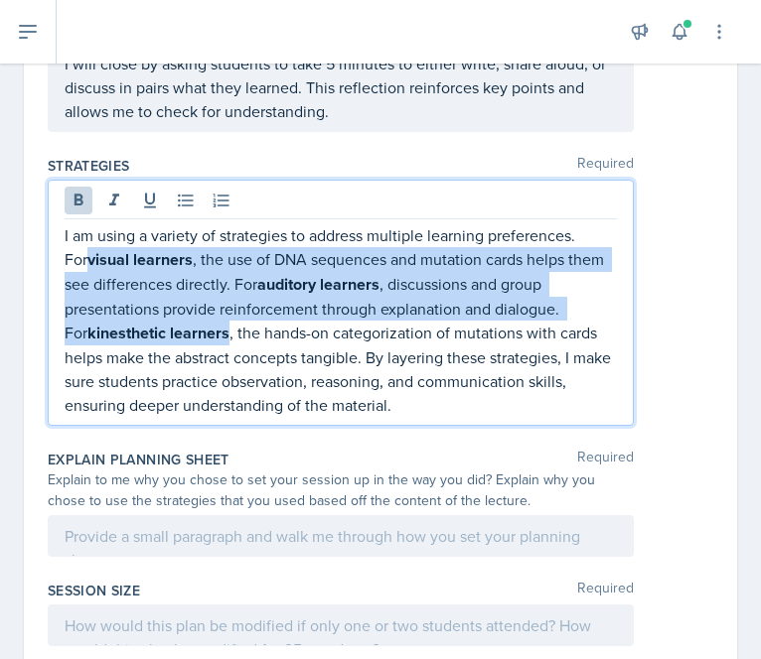
drag, startPoint x: 91, startPoint y: 255, endPoint x: 206, endPoint y: 323, distance: 132.7
click at [206, 323] on p "I am using a variety of strategies to address multiple learning preferences. Fo…" at bounding box center [341, 320] width 552 height 194
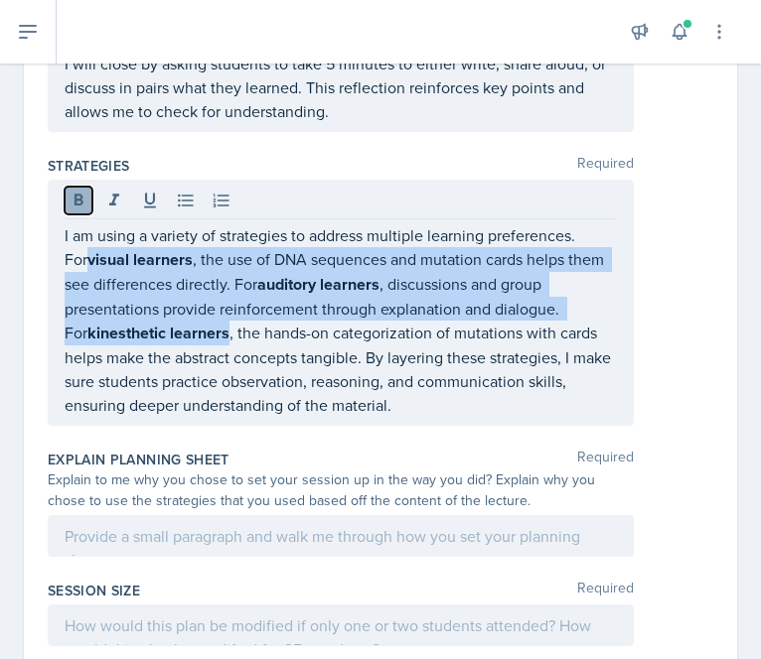
click at [75, 195] on icon at bounding box center [78, 200] width 9 height 12
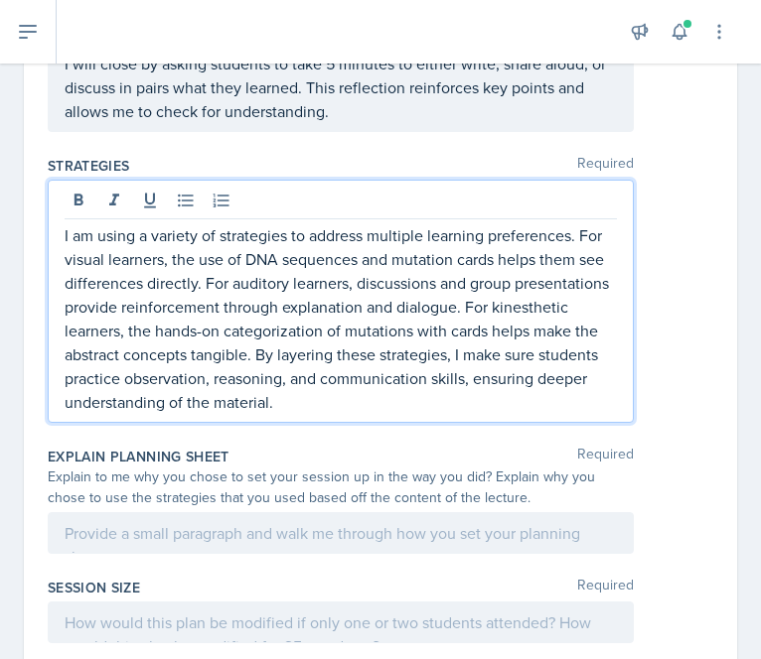
click at [288, 377] on p "I am using a variety of strategies to address multiple learning preferences. Fo…" at bounding box center [341, 318] width 552 height 191
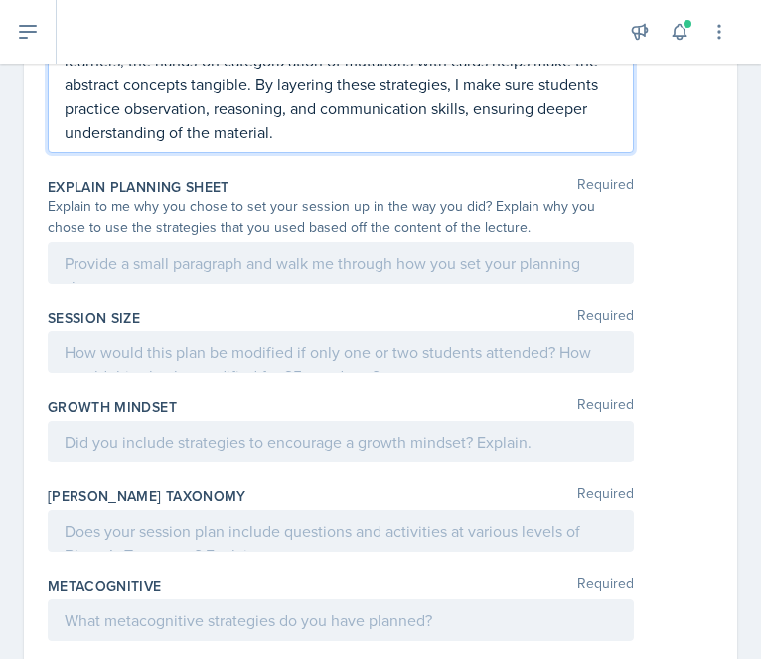
scroll to position [1305, 0]
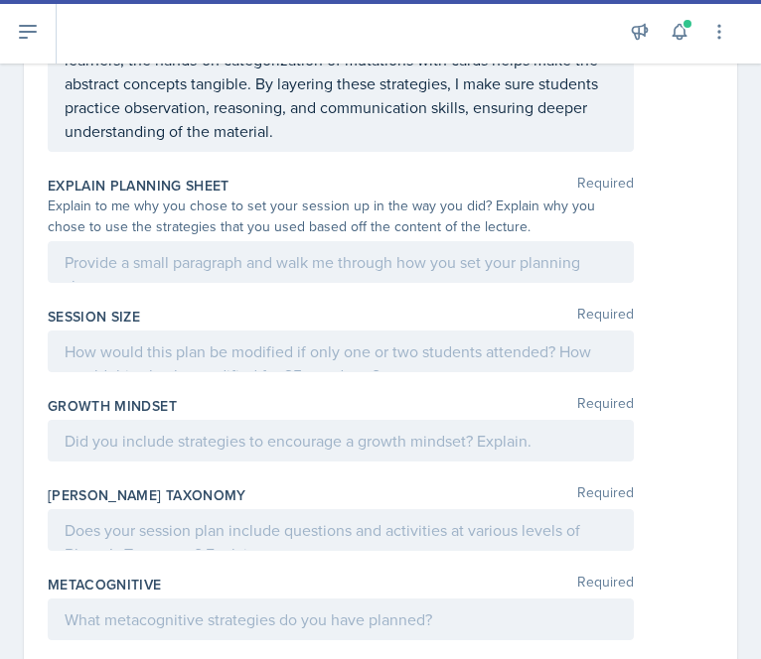
click at [201, 251] on div at bounding box center [341, 262] width 586 height 42
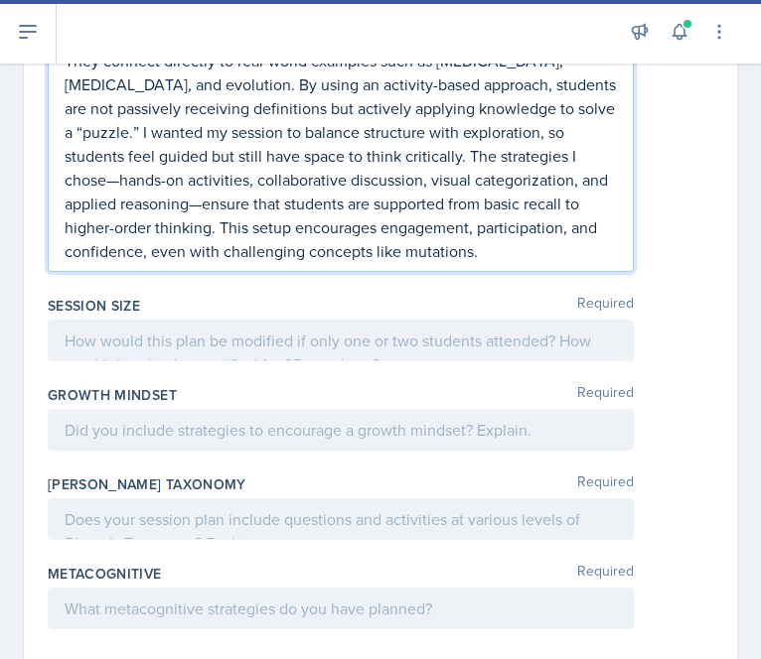
scroll to position [1597, 0]
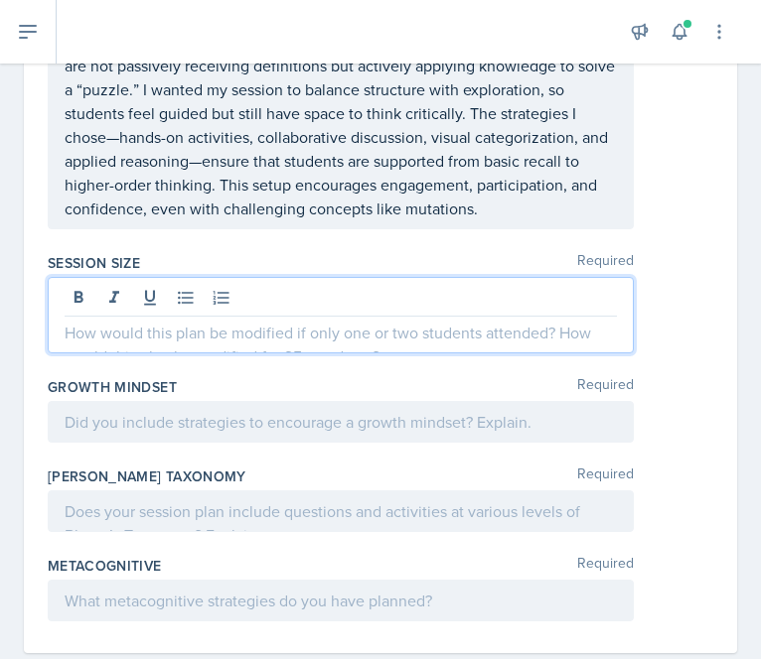
click at [365, 300] on div at bounding box center [341, 315] width 586 height 76
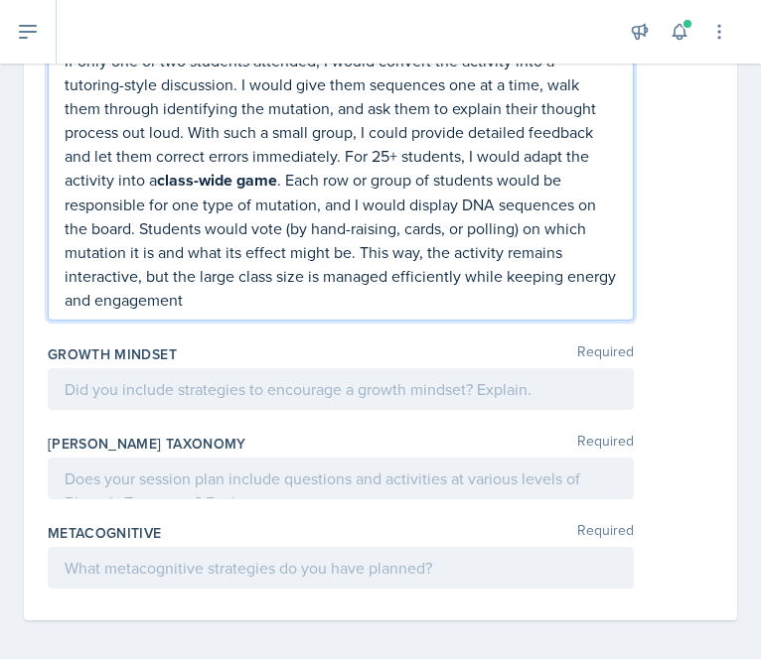
scroll to position [1835, 0]
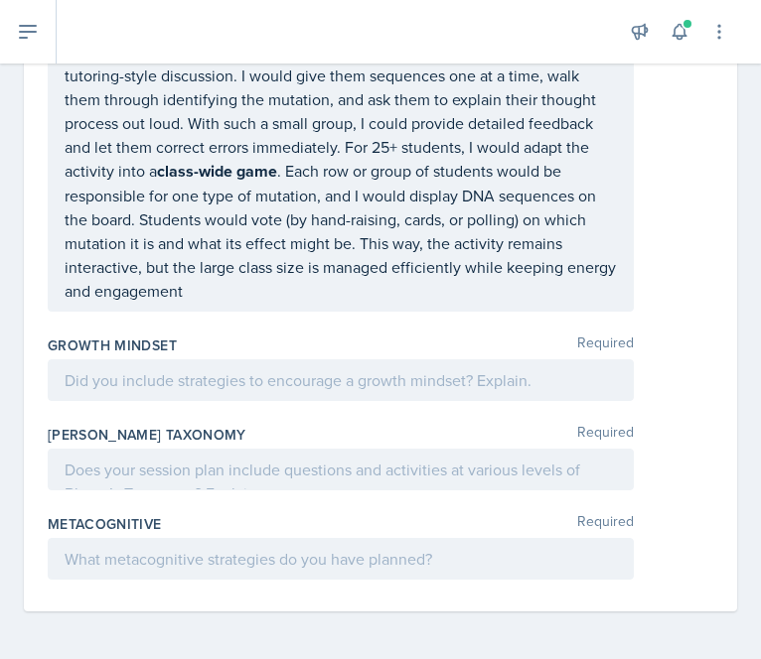
click at [169, 386] on p at bounding box center [341, 380] width 552 height 24
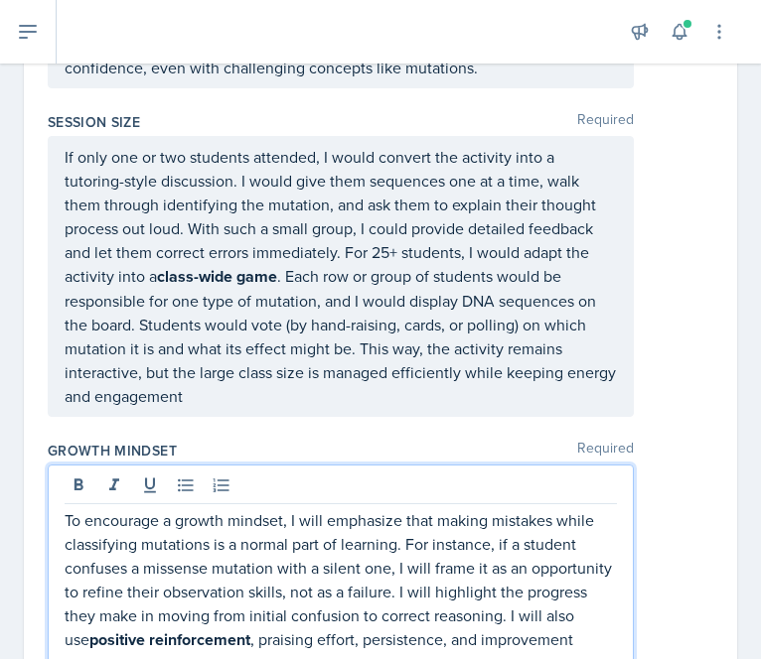
scroll to position [1738, 0]
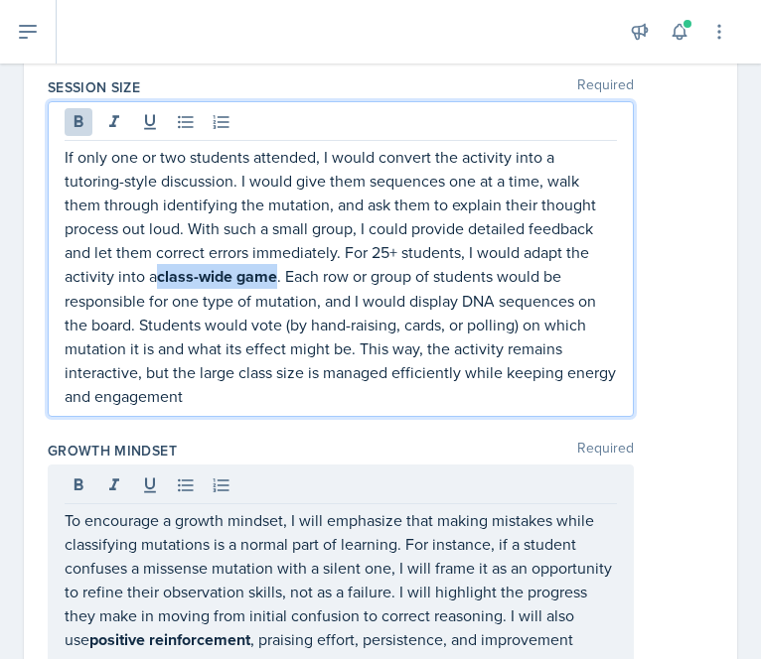
drag, startPoint x: 157, startPoint y: 269, endPoint x: 276, endPoint y: 275, distance: 119.3
click at [276, 275] on p "If only one or two students attended, I would convert the activity into a tutor…" at bounding box center [341, 276] width 552 height 263
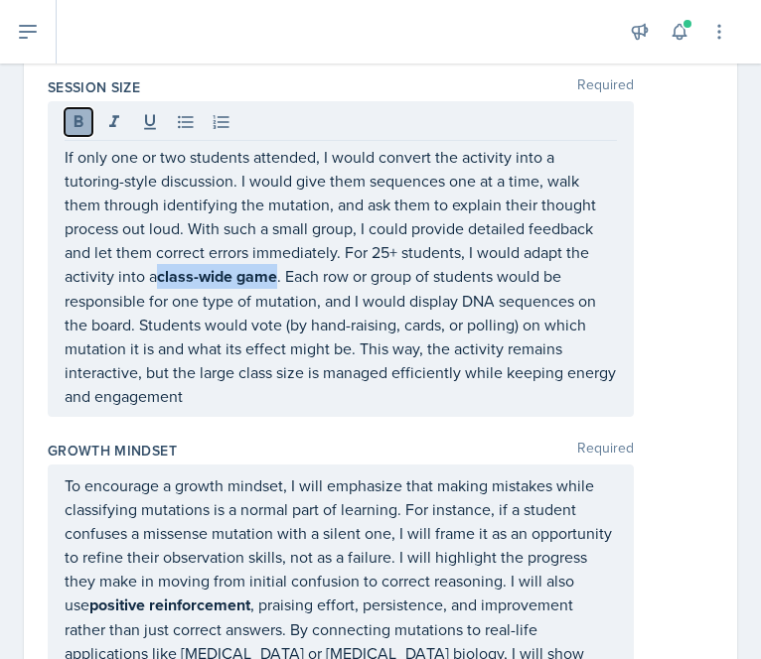
click at [82, 121] on icon at bounding box center [79, 122] width 20 height 20
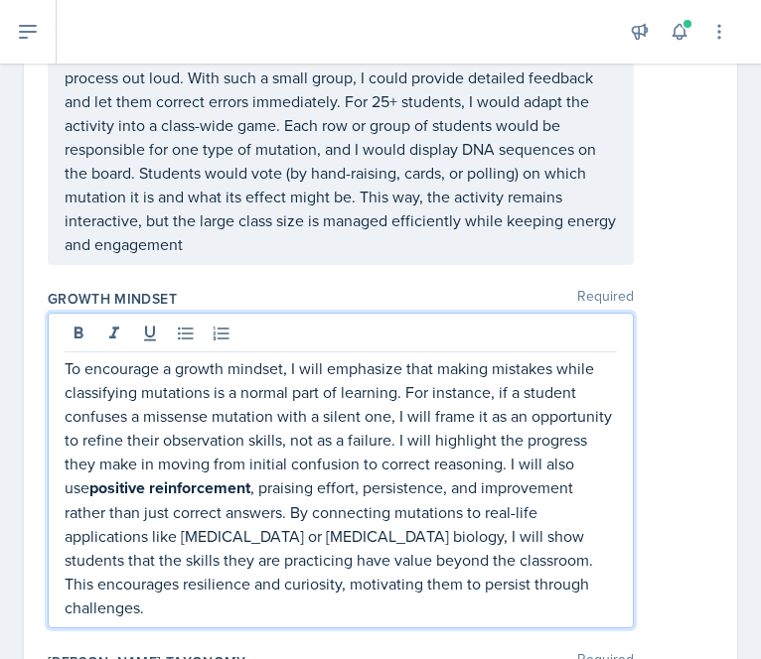
click at [175, 437] on p "To encourage a growth mindset, I will emphasize that making mistakes while clas…" at bounding box center [341, 488] width 552 height 263
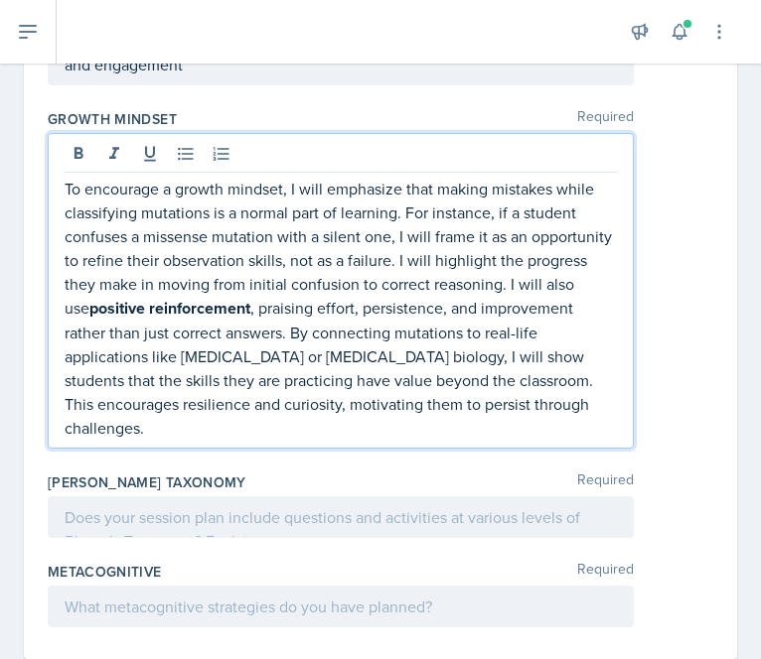
scroll to position [2041, 0]
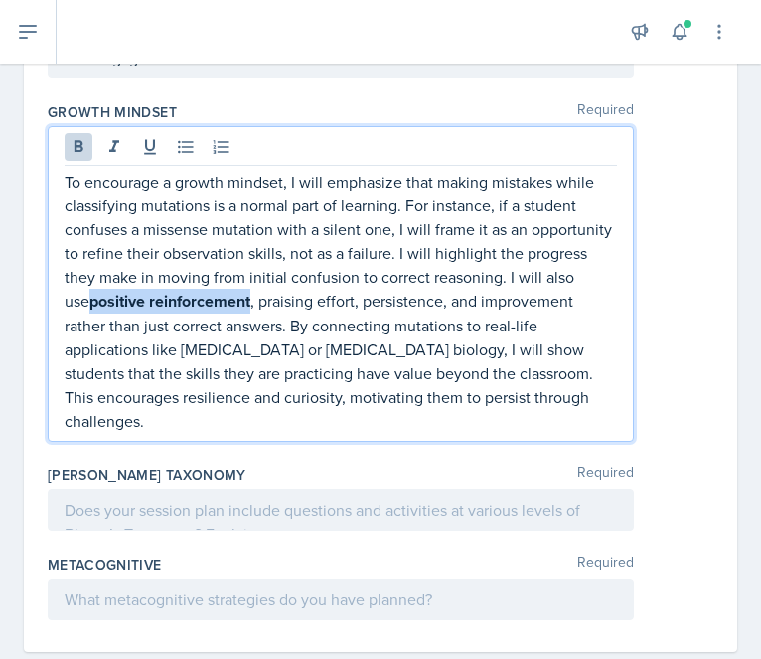
drag, startPoint x: 159, startPoint y: 303, endPoint x: 323, endPoint y: 296, distance: 164.0
click at [323, 296] on p "To encourage a growth mindset, I will emphasize that making mistakes while clas…" at bounding box center [341, 301] width 552 height 263
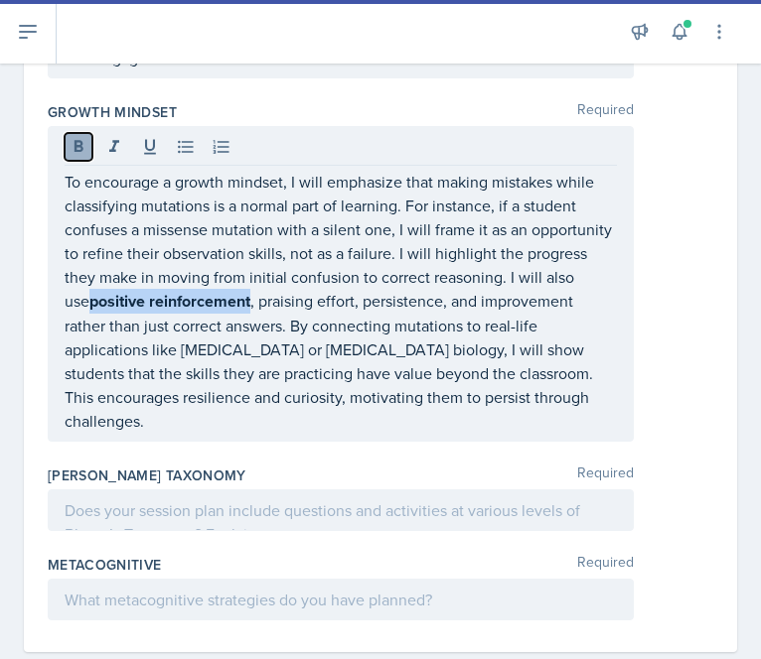
click at [81, 144] on icon at bounding box center [78, 146] width 9 height 12
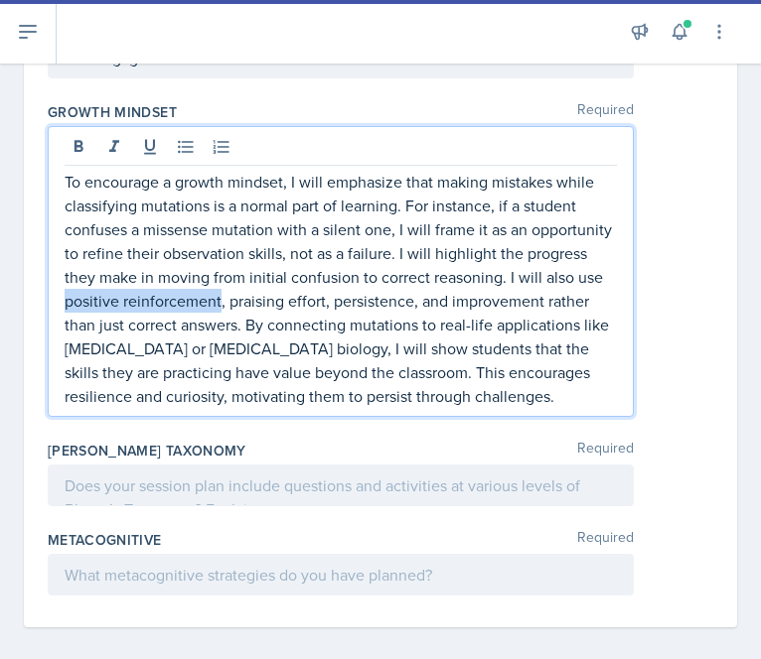
scroll to position [2074, 0]
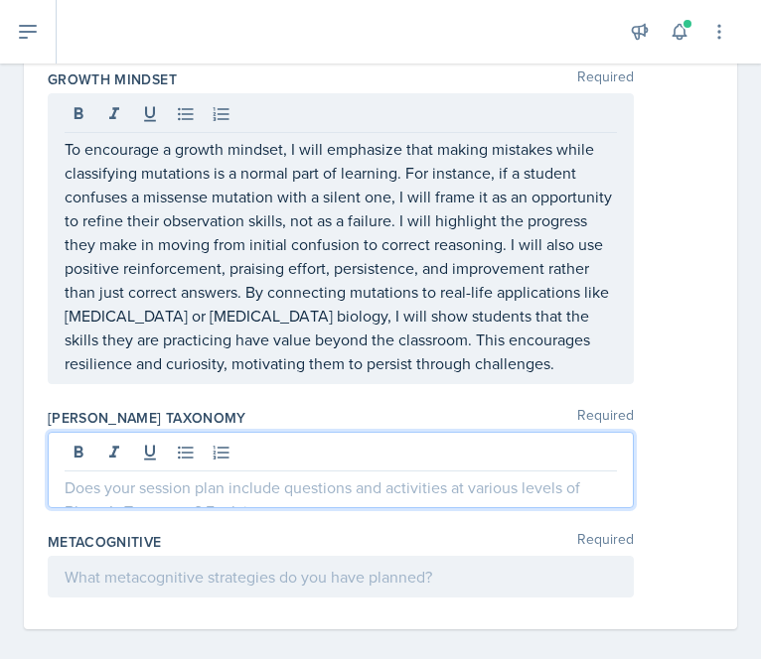
click at [171, 464] on div at bounding box center [341, 470] width 586 height 76
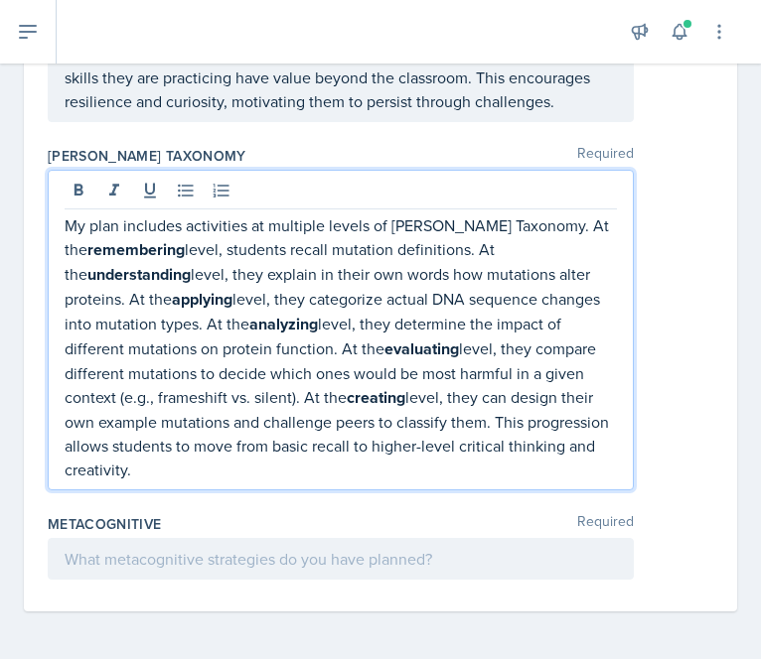
scroll to position [2316, 0]
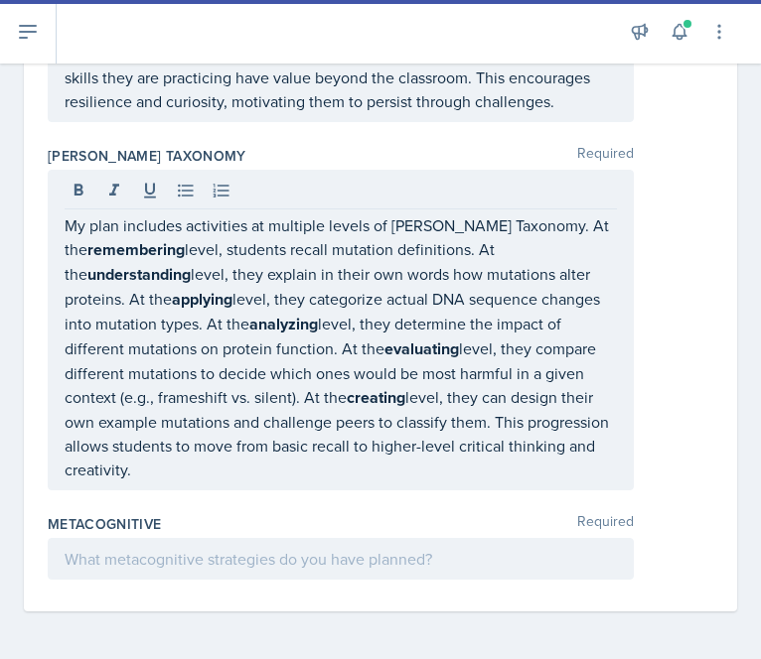
click at [265, 573] on div at bounding box center [341, 559] width 586 height 42
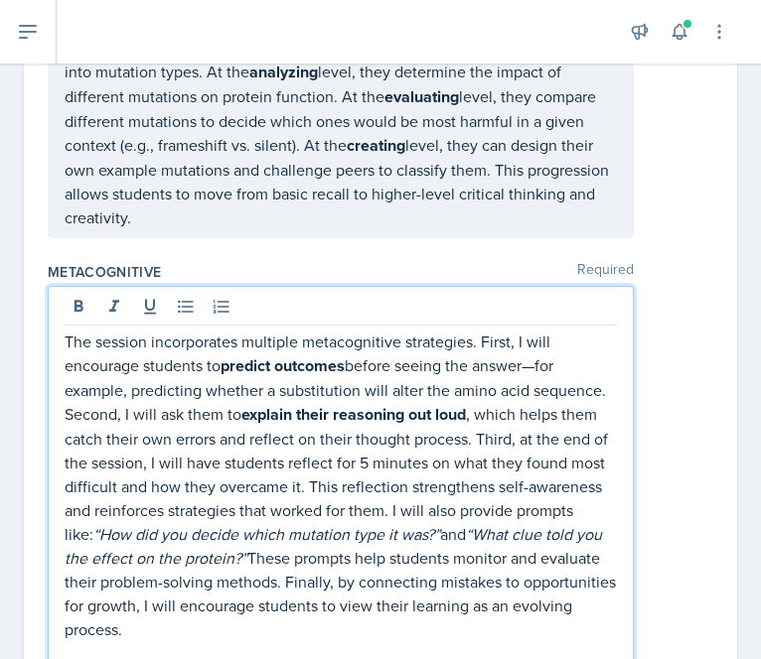
scroll to position [2627, 0]
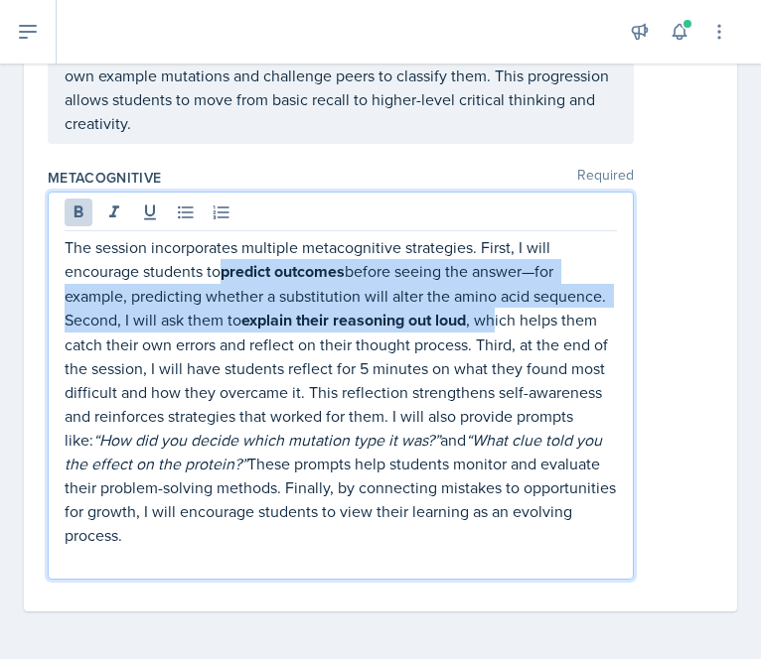
drag, startPoint x: 226, startPoint y: 271, endPoint x: 572, endPoint y: 316, distance: 348.5
click at [572, 316] on p "The session incorporates multiple metacognitive strategies. First, I will encou…" at bounding box center [341, 391] width 552 height 312
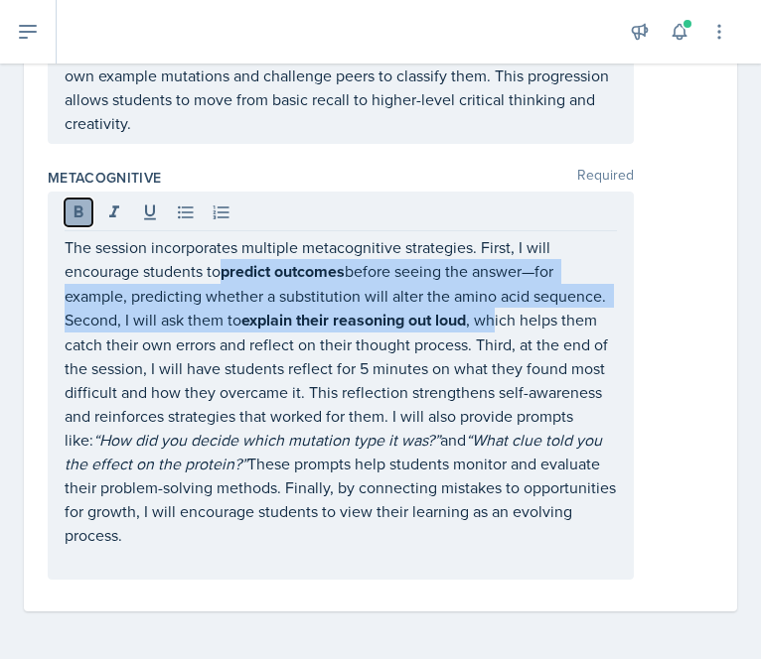
click at [73, 212] on icon at bounding box center [79, 213] width 20 height 20
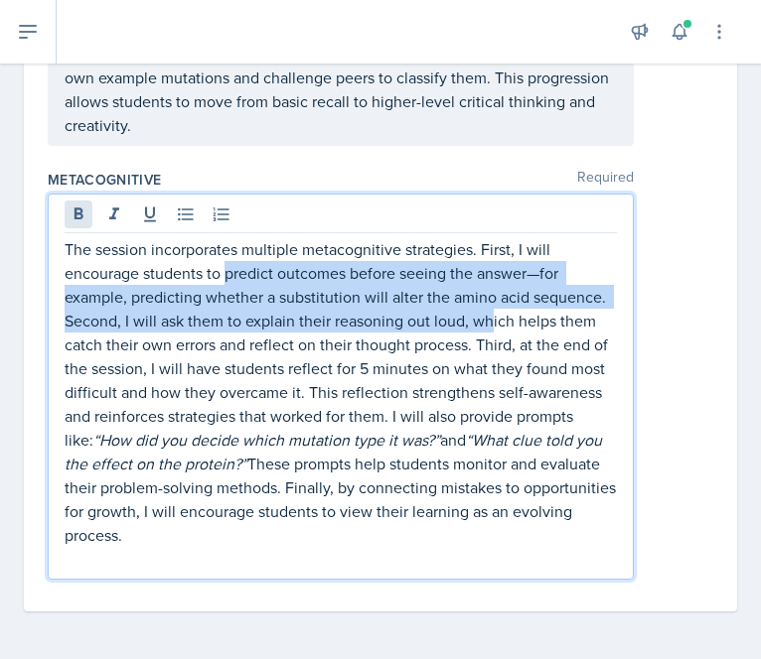
scroll to position [2626, 0]
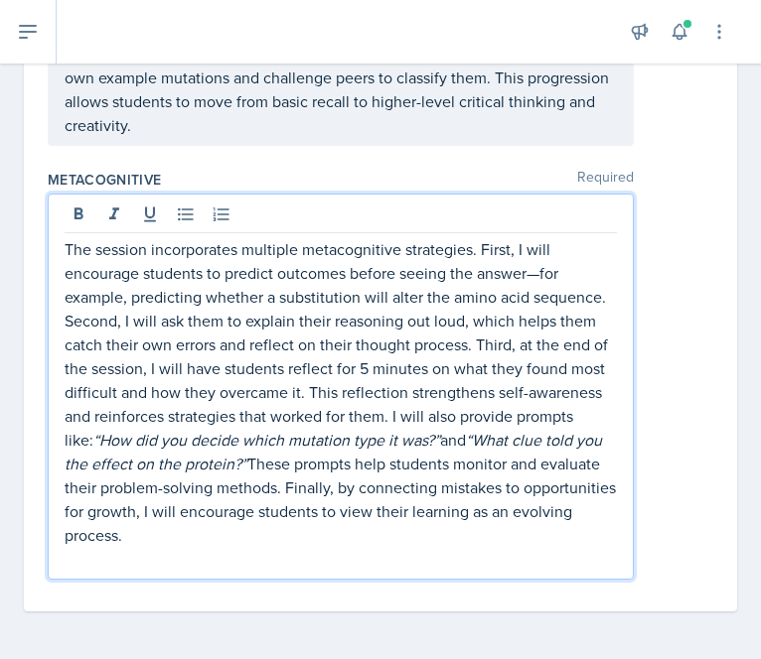
click at [439, 476] on p "The session incorporates multiple metacognitive strategies. First, I will encou…" at bounding box center [341, 392] width 552 height 310
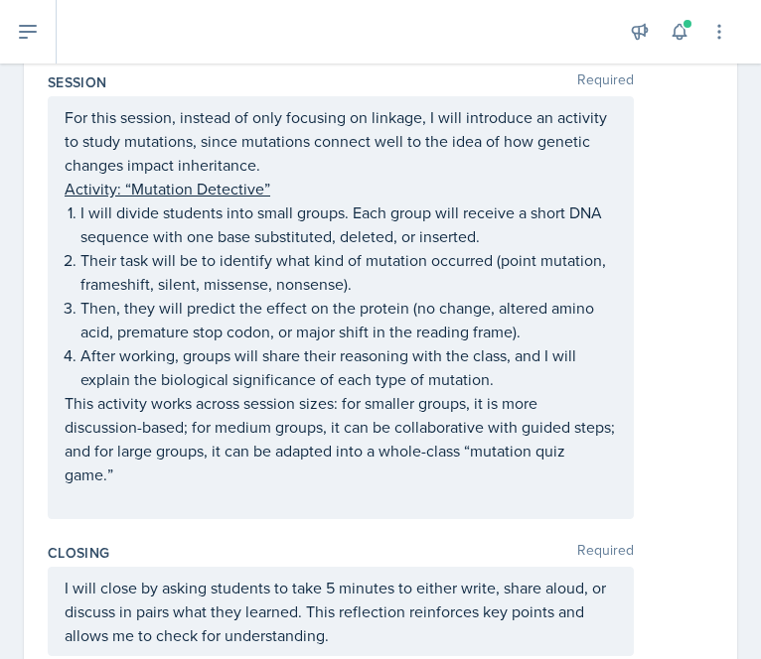
scroll to position [0, 0]
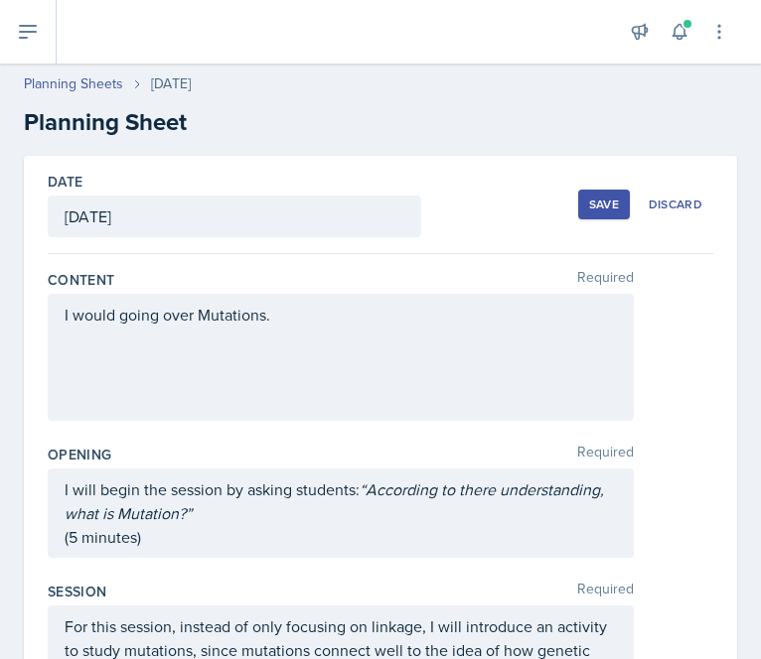
click at [591, 203] on div "Save" at bounding box center [604, 205] width 30 height 16
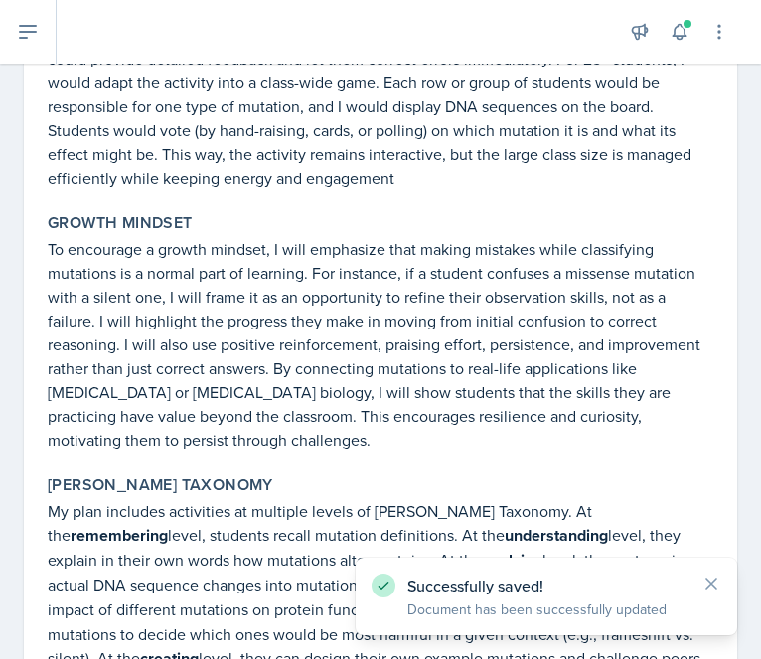
scroll to position [2086, 0]
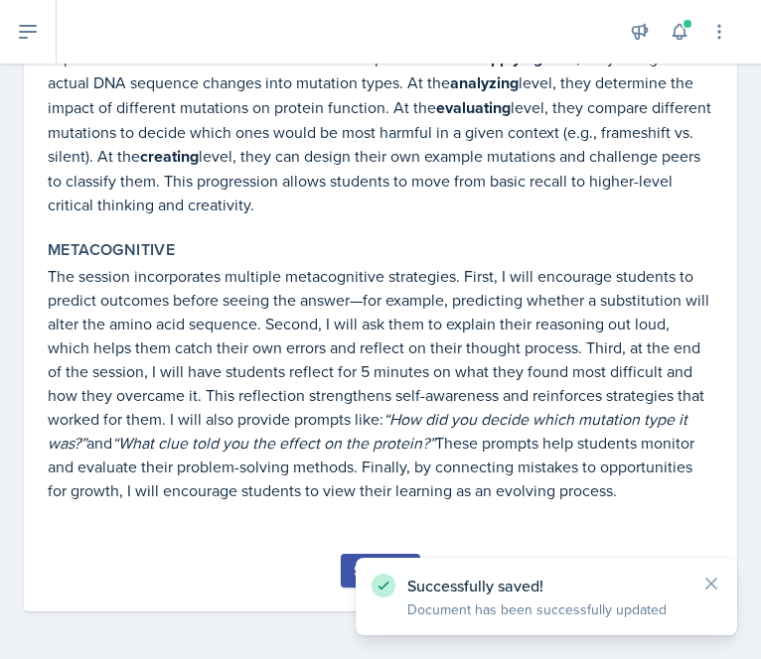
click at [341, 579] on button "Submit" at bounding box center [380, 571] width 78 height 34
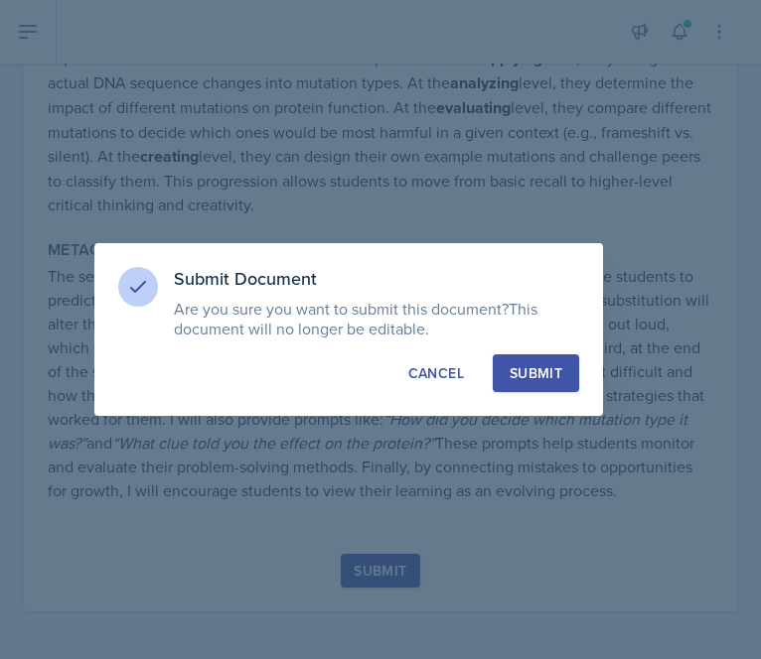
click at [550, 380] on div "Submit" at bounding box center [535, 373] width 53 height 20
